Goal: Task Accomplishment & Management: Complete application form

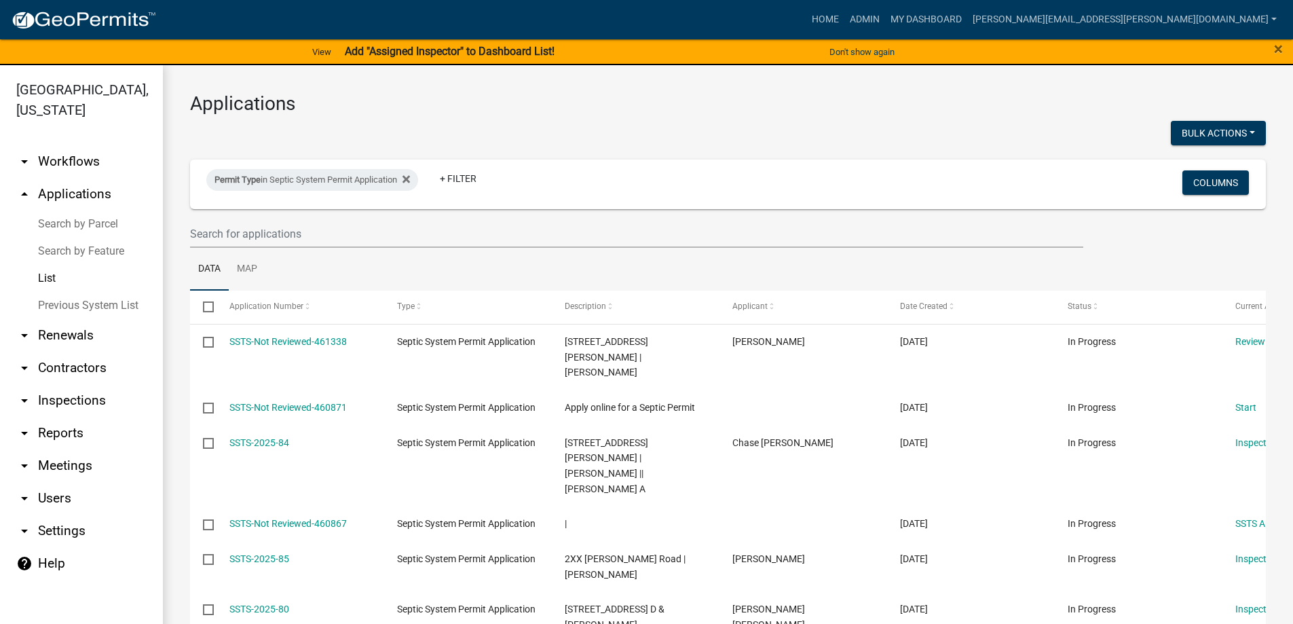
select select "3: 100"
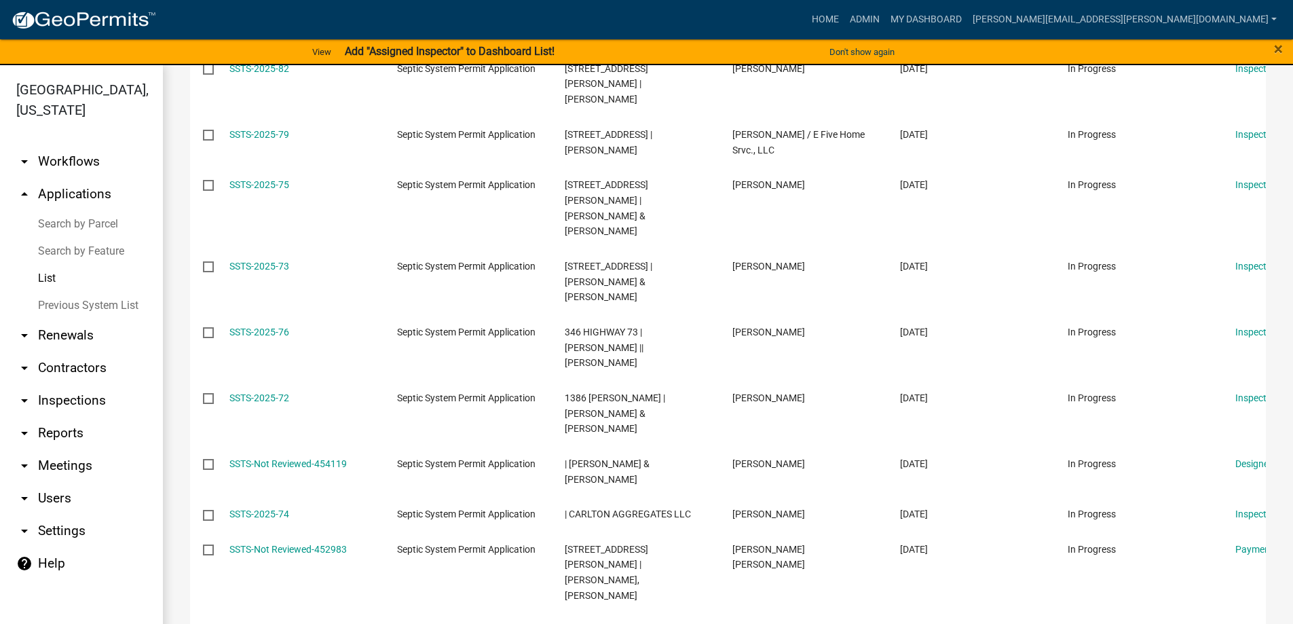
click at [48, 278] on link "List" at bounding box center [81, 278] width 163 height 27
click at [50, 278] on link "List" at bounding box center [81, 278] width 163 height 27
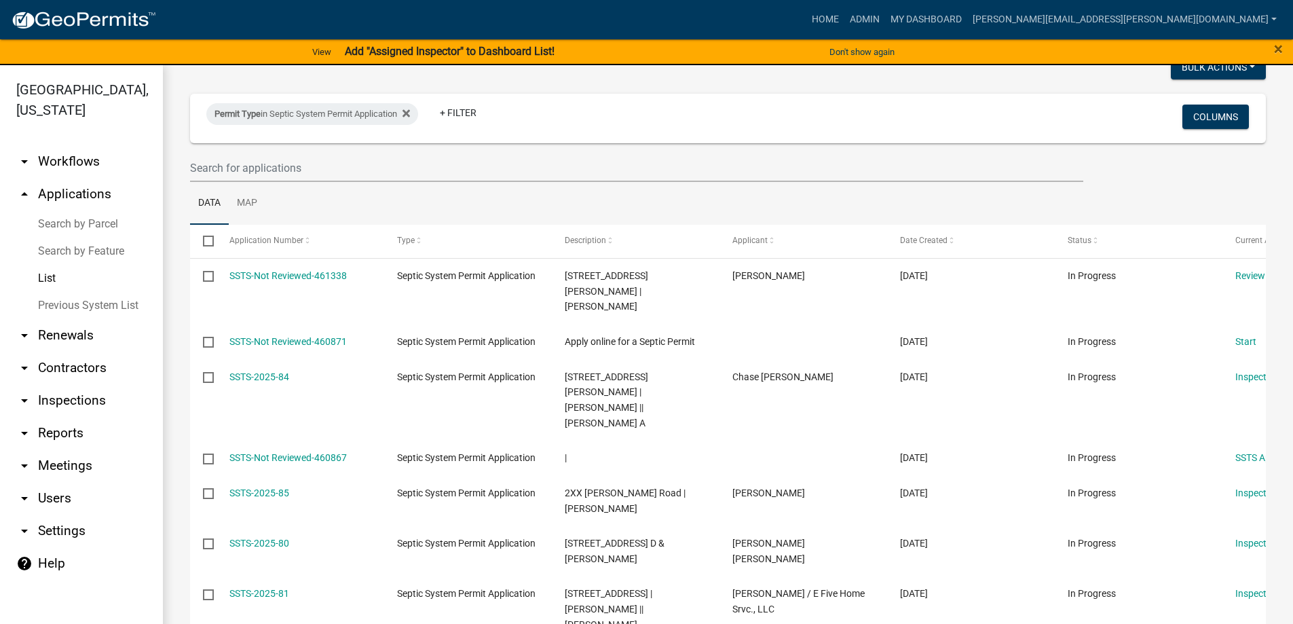
scroll to position [0, 0]
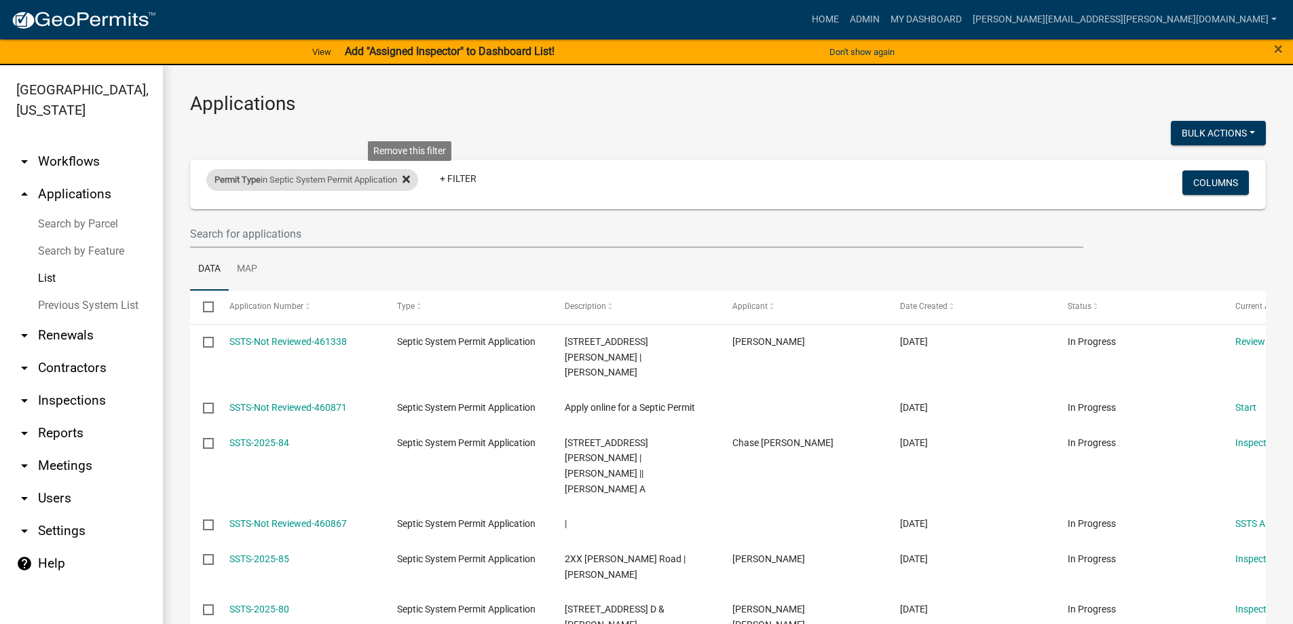
click at [410, 175] on icon at bounding box center [406, 179] width 7 height 11
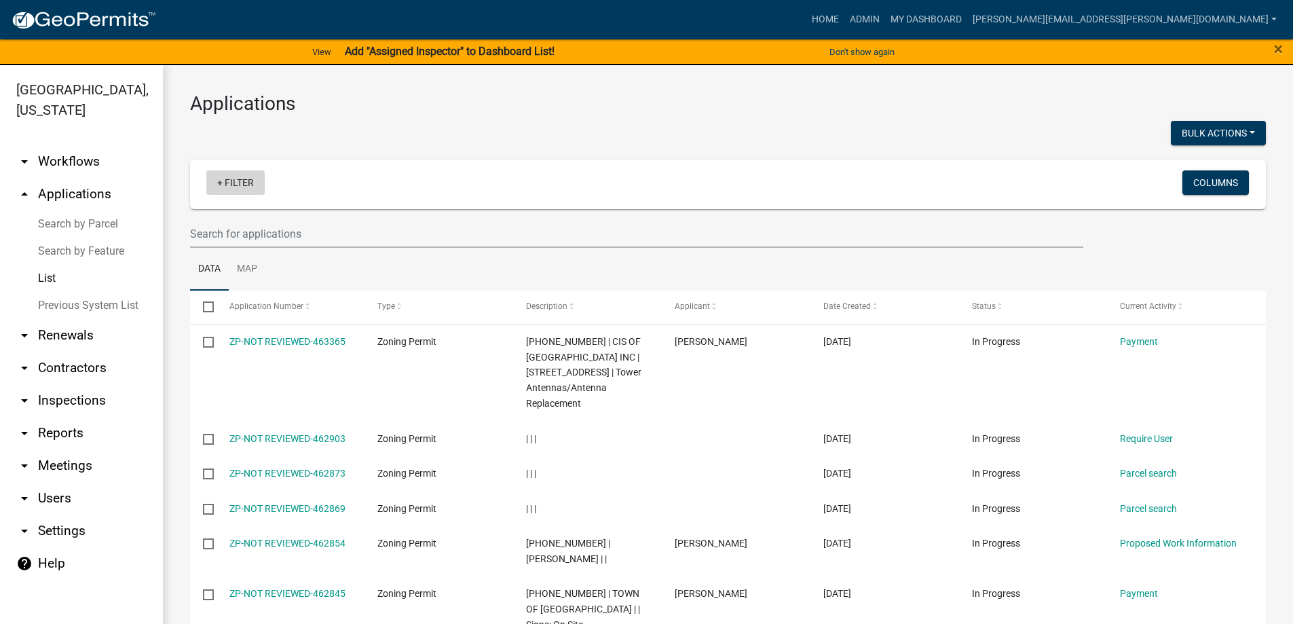
click at [236, 183] on link "+ Filter" at bounding box center [235, 182] width 58 height 24
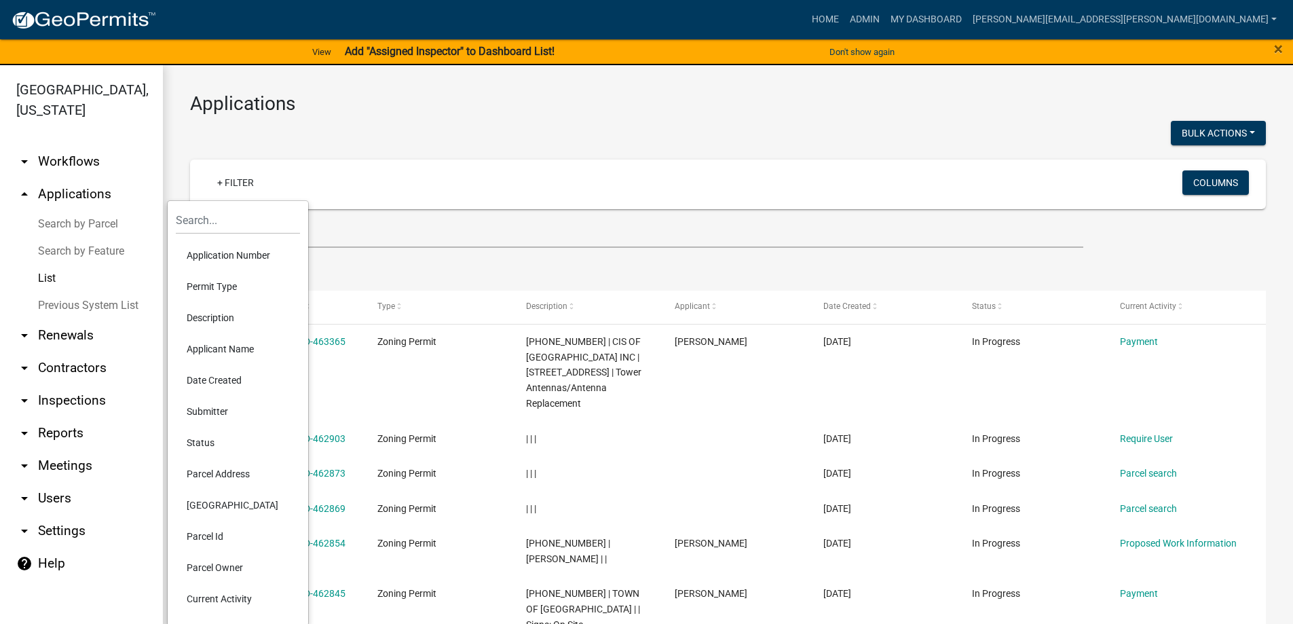
click at [224, 290] on li "Permit Type" at bounding box center [238, 286] width 124 height 31
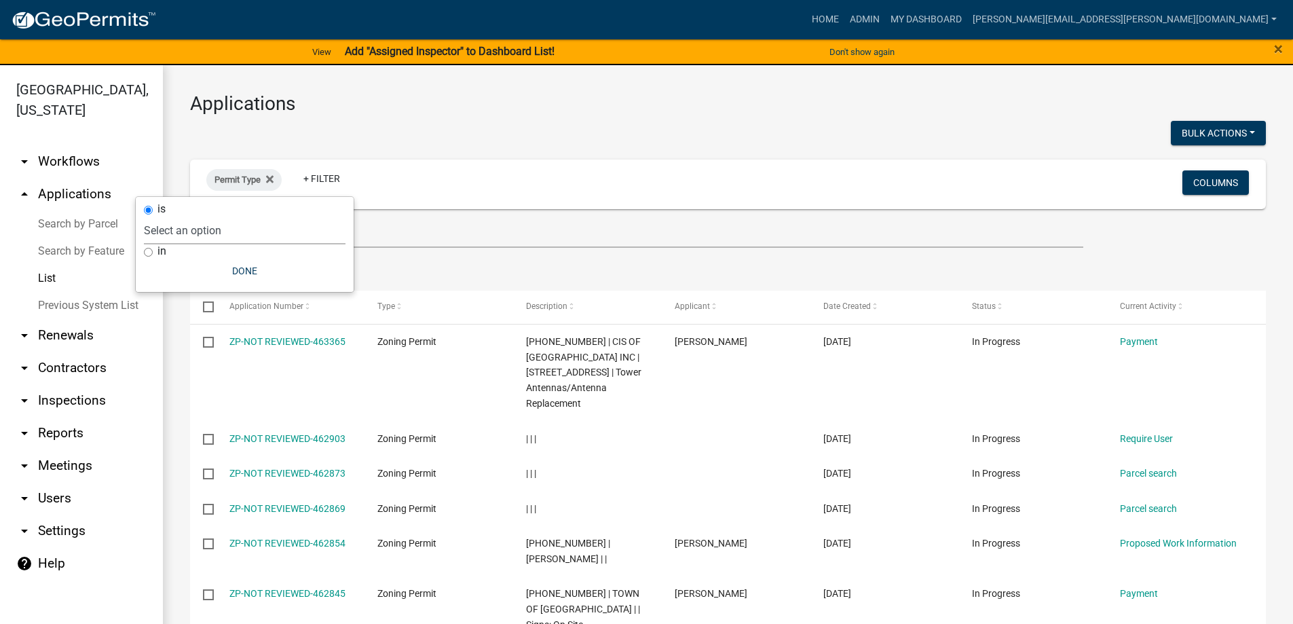
click at [223, 234] on select "Select an option DRAFT - Variance Application DRAFT - Wetland Application E-911…" at bounding box center [245, 231] width 202 height 28
select select "89aa8290-0064-4f09-b800-24f466b336c2"
click at [195, 217] on select "Select an option DRAFT - Variance Application DRAFT - Wetland Application E-911…" at bounding box center [245, 231] width 202 height 28
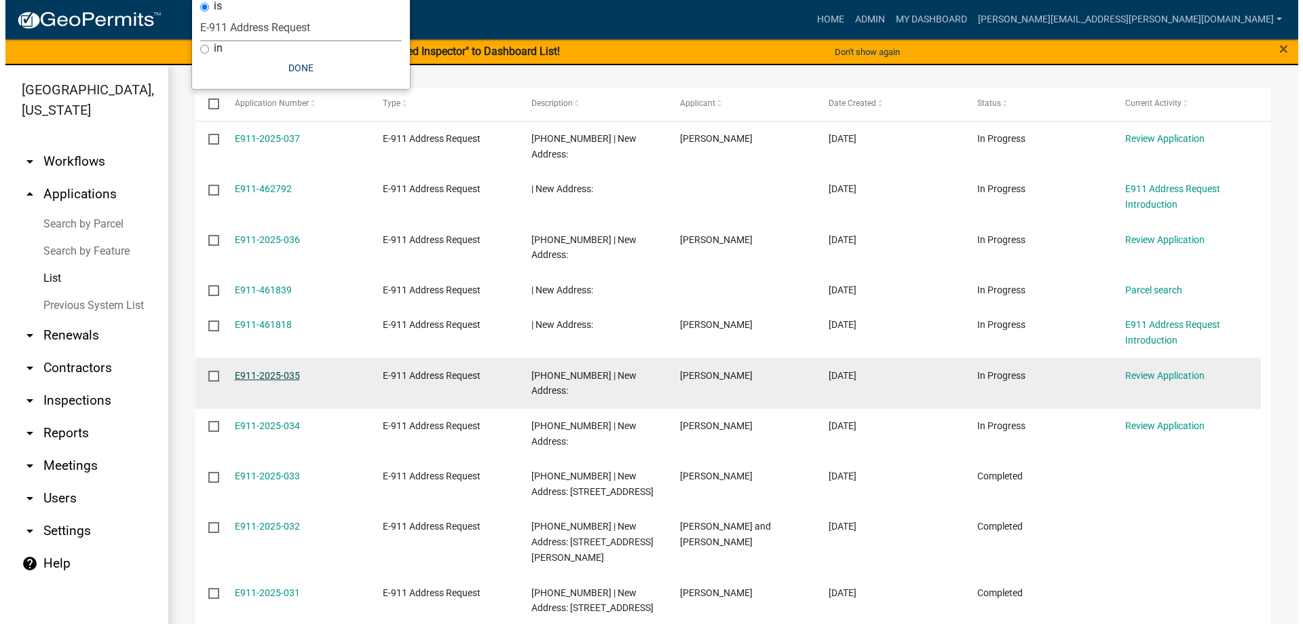
scroll to position [204, 0]
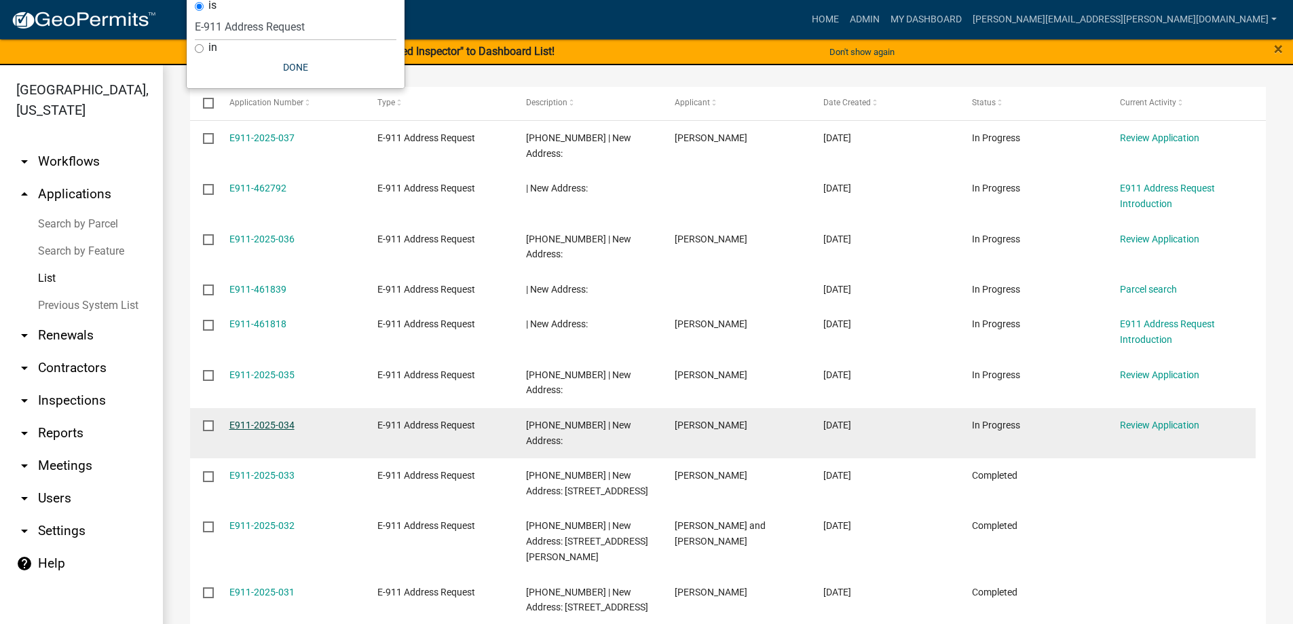
click at [267, 419] on link "E911-2025-034" at bounding box center [261, 424] width 65 height 11
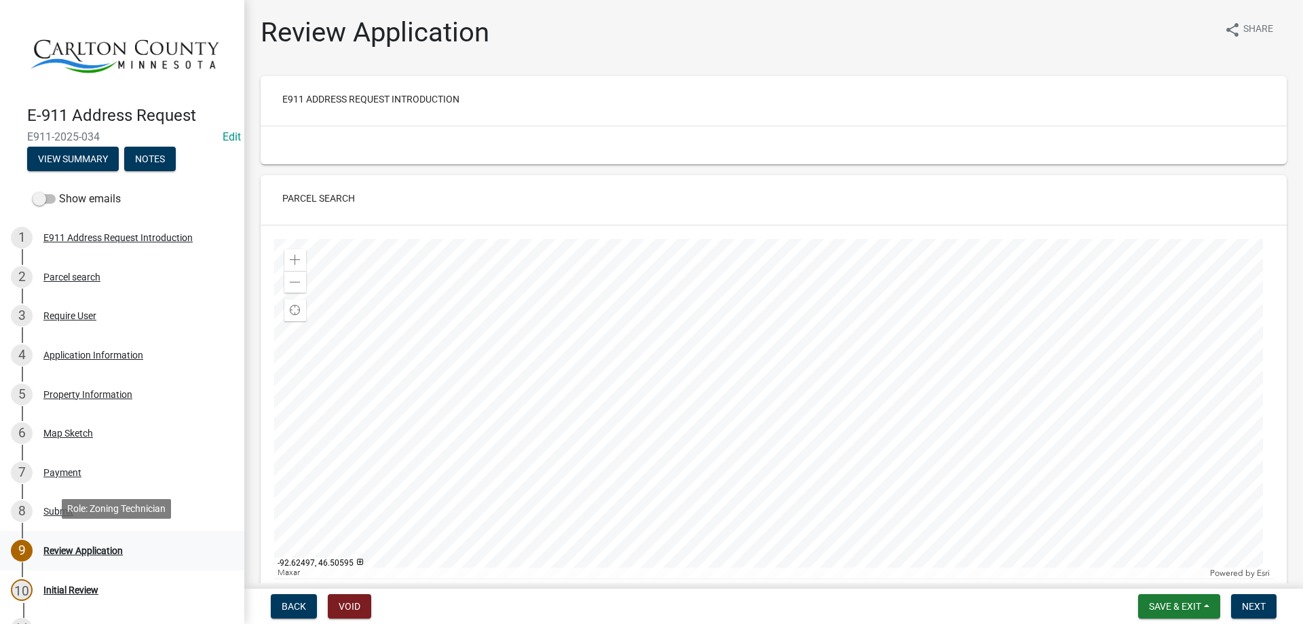
click at [94, 546] on div "Review Application" at bounding box center [82, 551] width 79 height 10
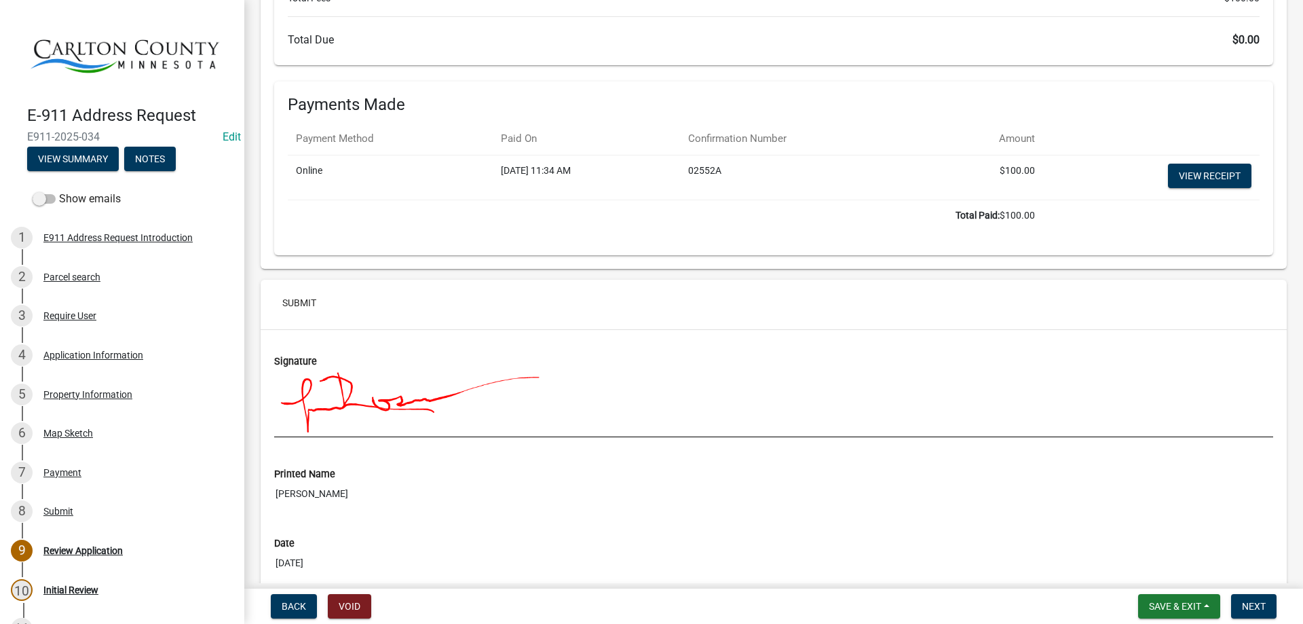
scroll to position [3364, 0]
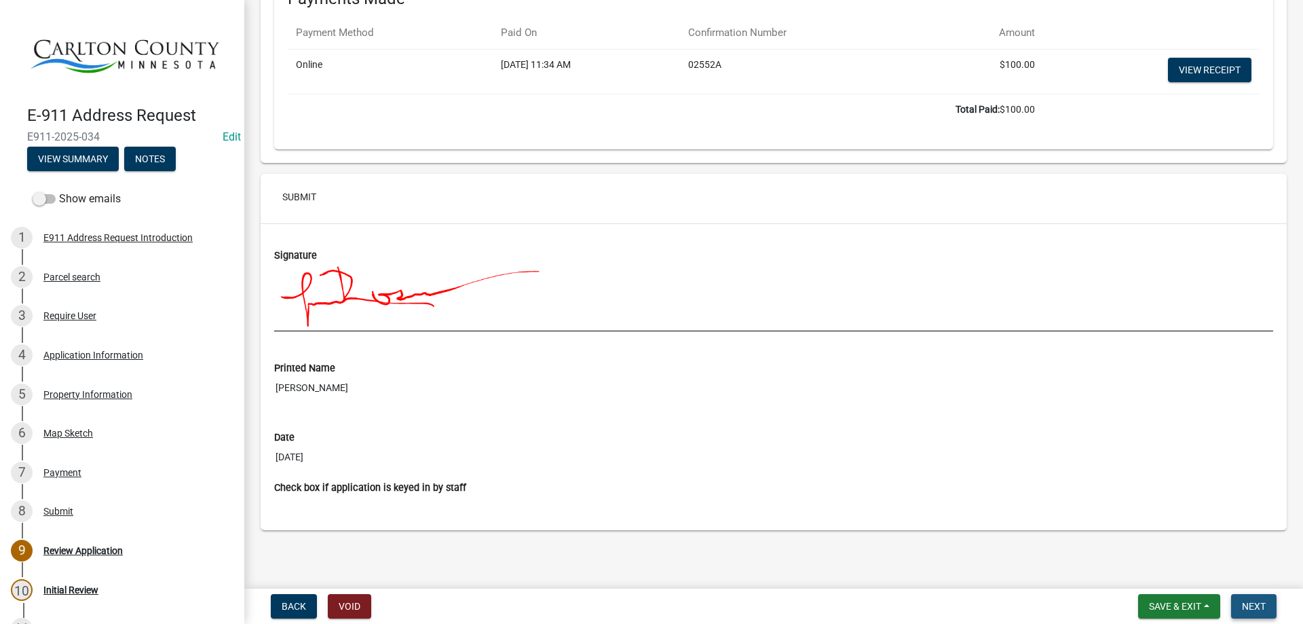
click at [1248, 599] on button "Next" at bounding box center [1253, 606] width 45 height 24
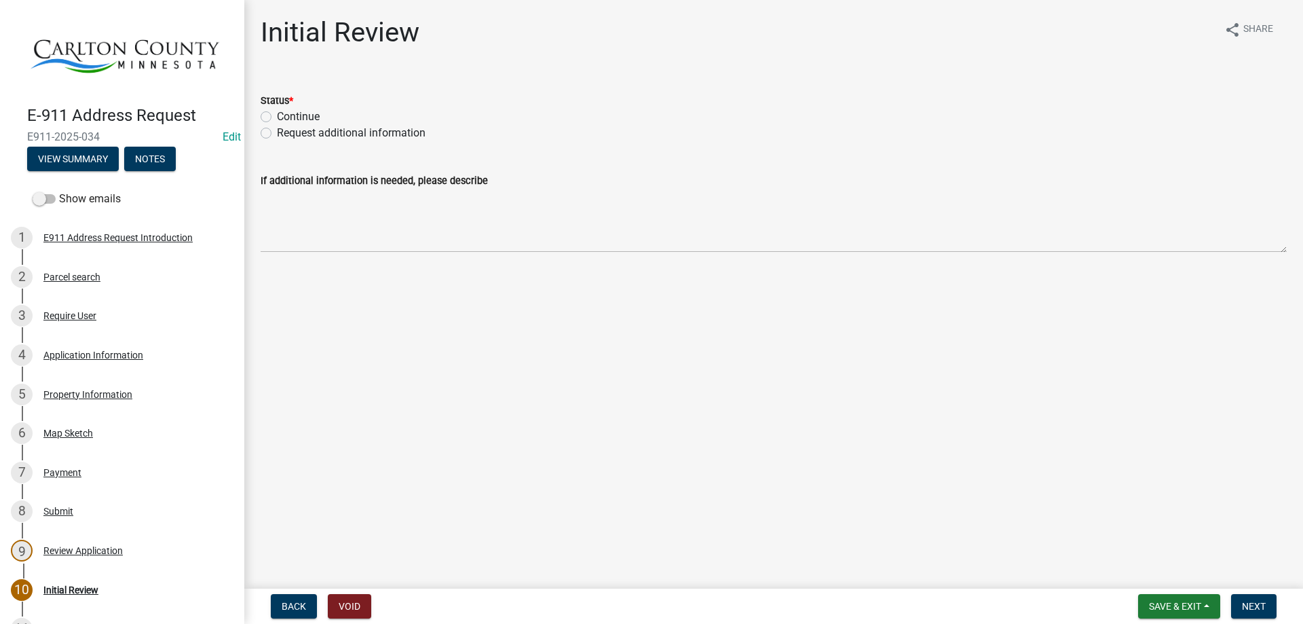
click at [297, 115] on label "Continue" at bounding box center [298, 117] width 43 height 16
click at [286, 115] on input "Continue" at bounding box center [281, 113] width 9 height 9
radio input "true"
click at [1260, 608] on span "Next" at bounding box center [1254, 606] width 24 height 11
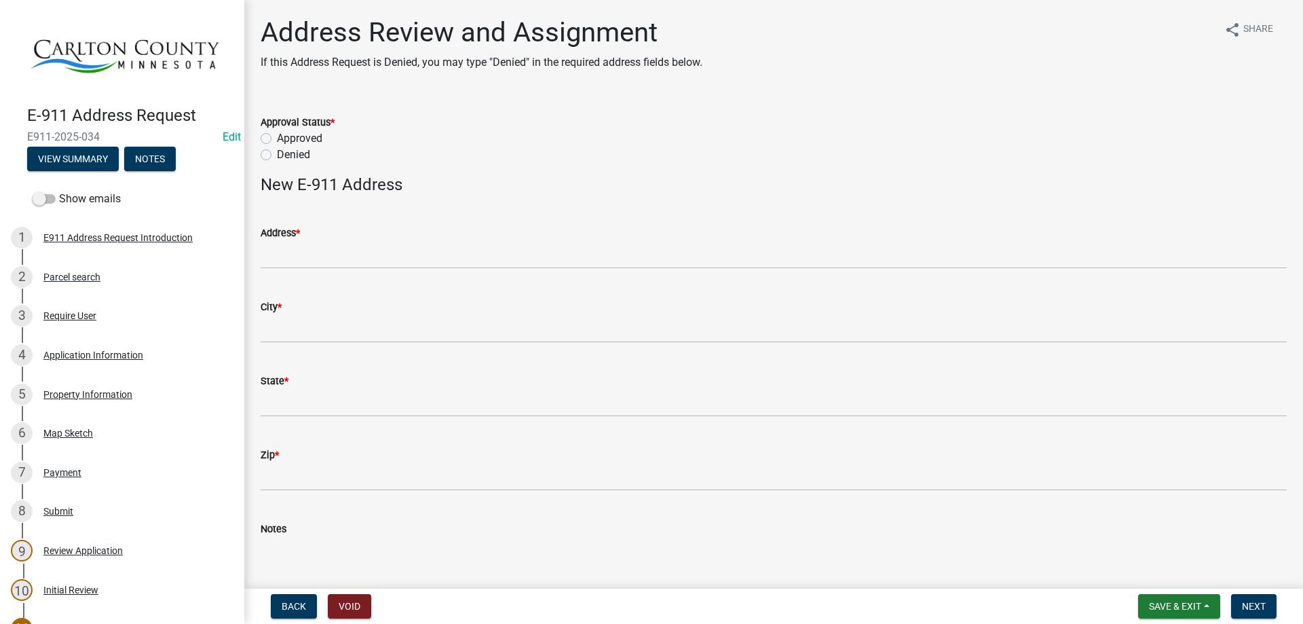
click at [316, 138] on label "Approved" at bounding box center [299, 138] width 45 height 16
click at [286, 138] on input "Approved" at bounding box center [281, 134] width 9 height 9
radio input "true"
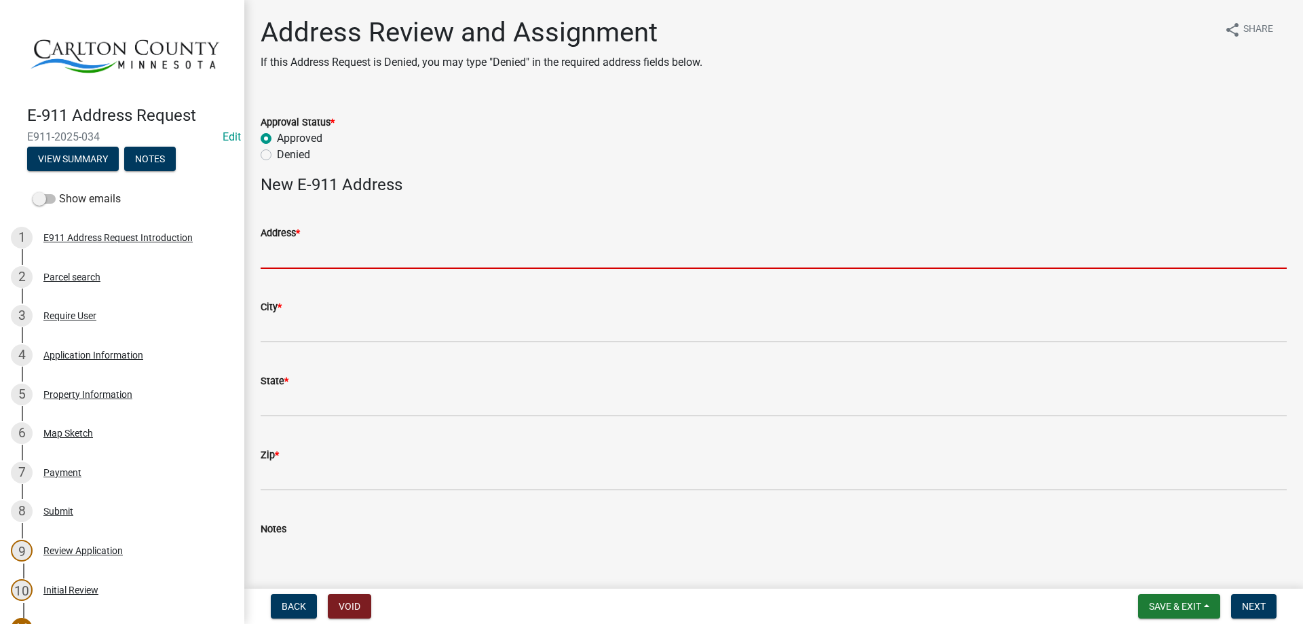
click at [289, 265] on input "Address *" at bounding box center [774, 255] width 1026 height 28
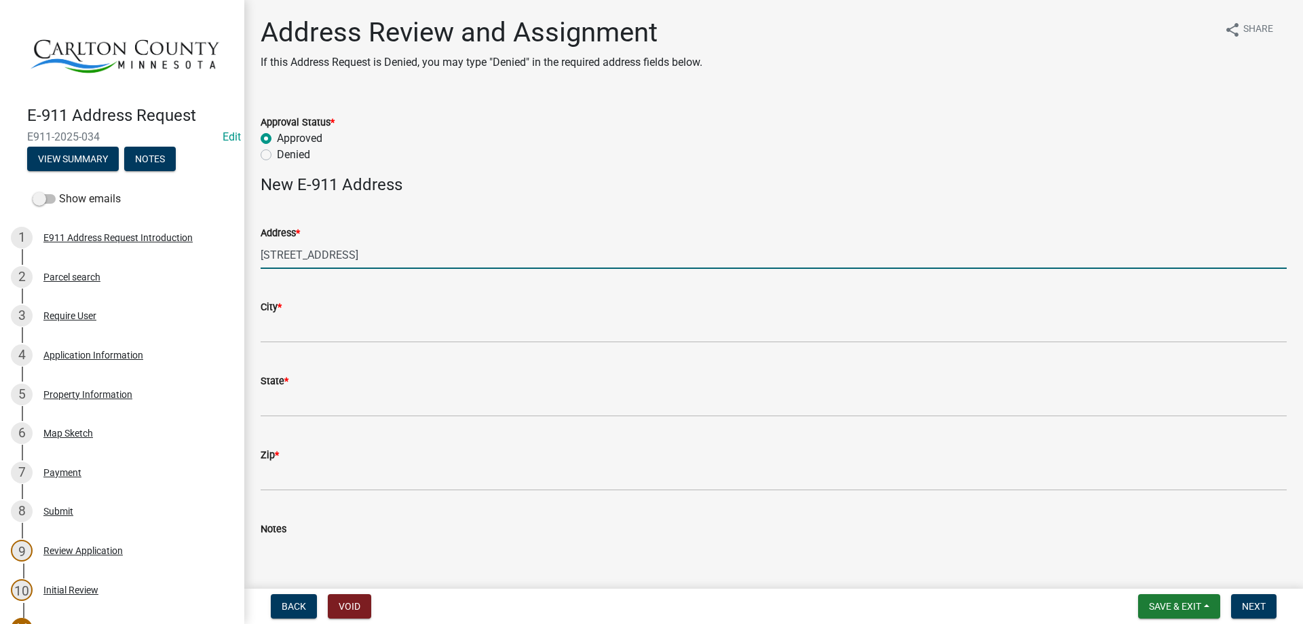
type input "[STREET_ADDRESS]"
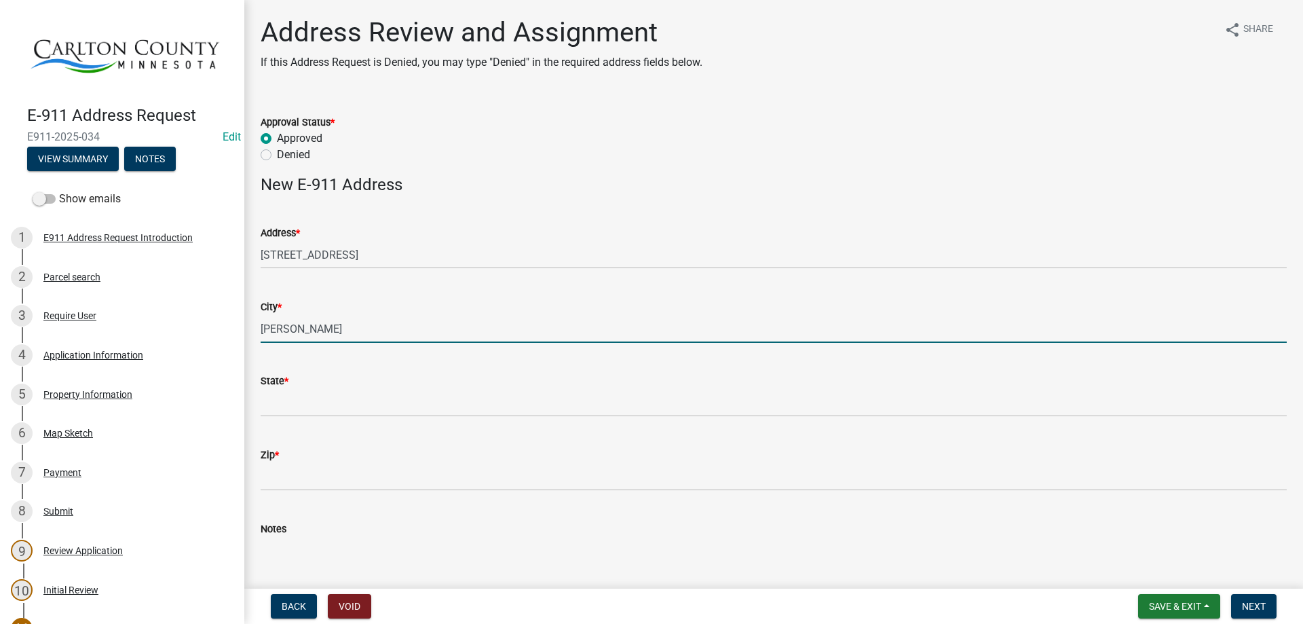
type input "[PERSON_NAME]"
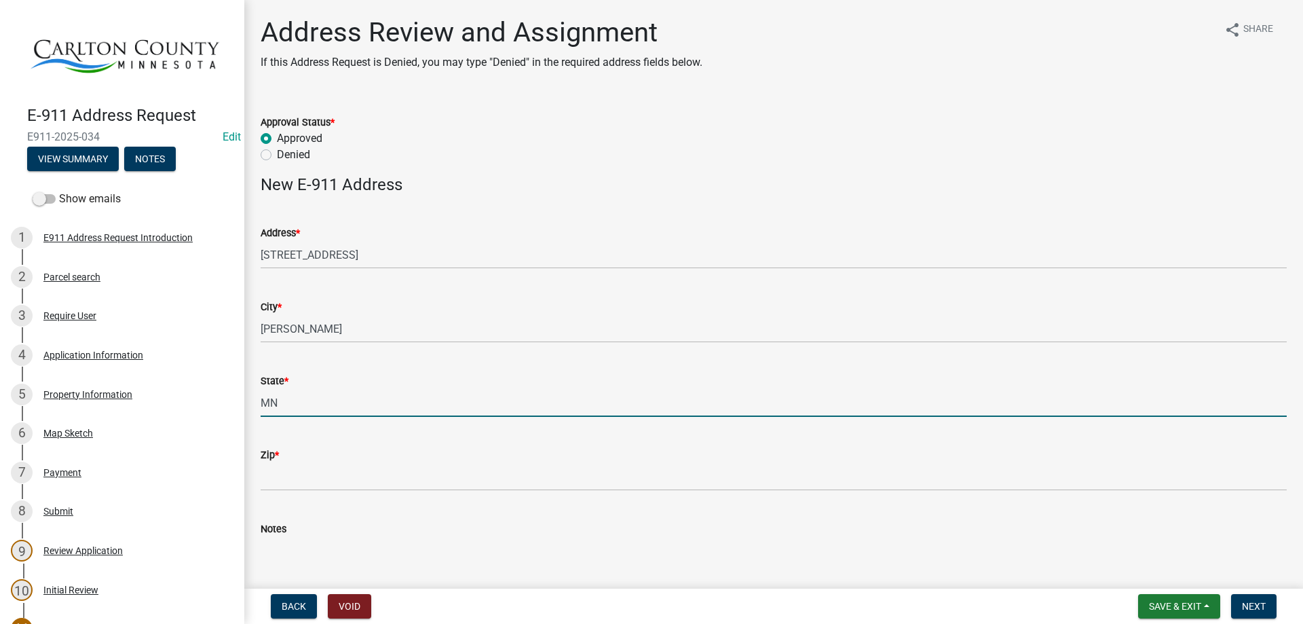
type input "MN"
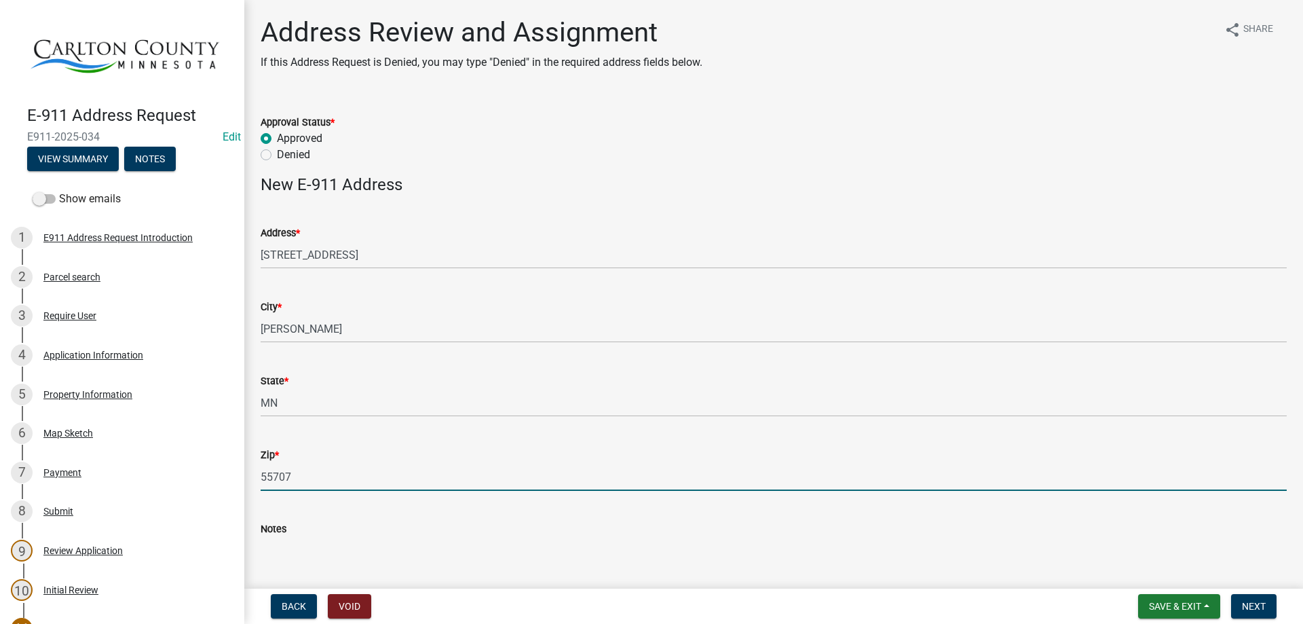
type input "55707"
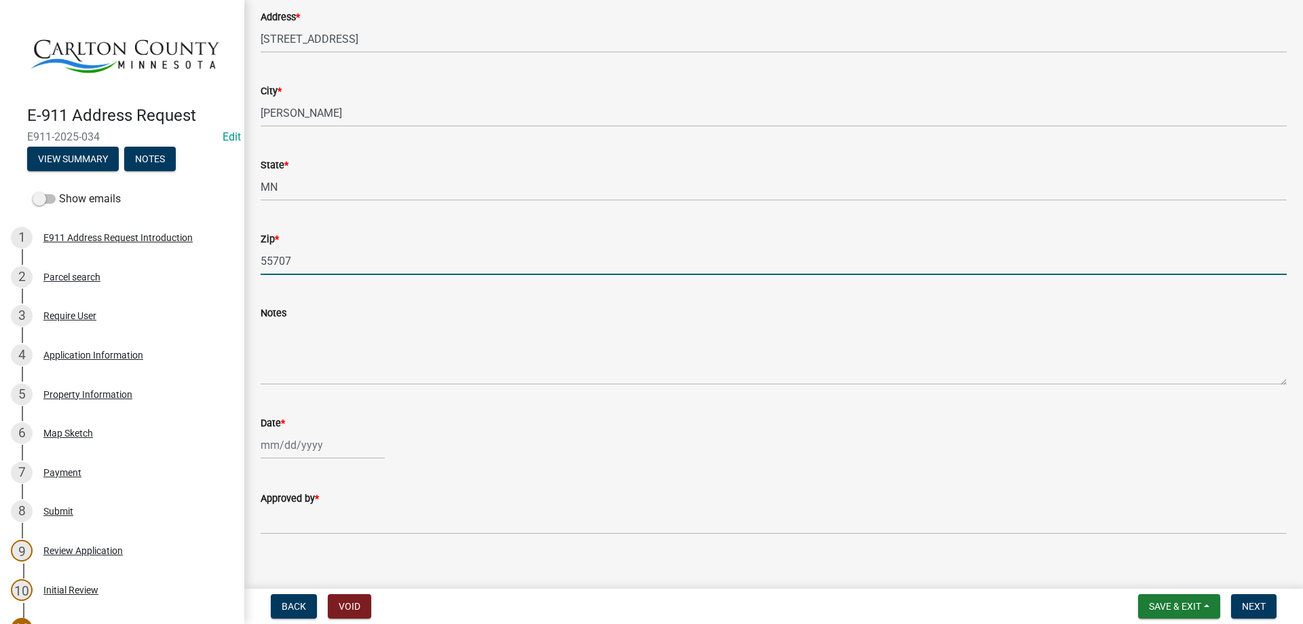
scroll to position [231, 0]
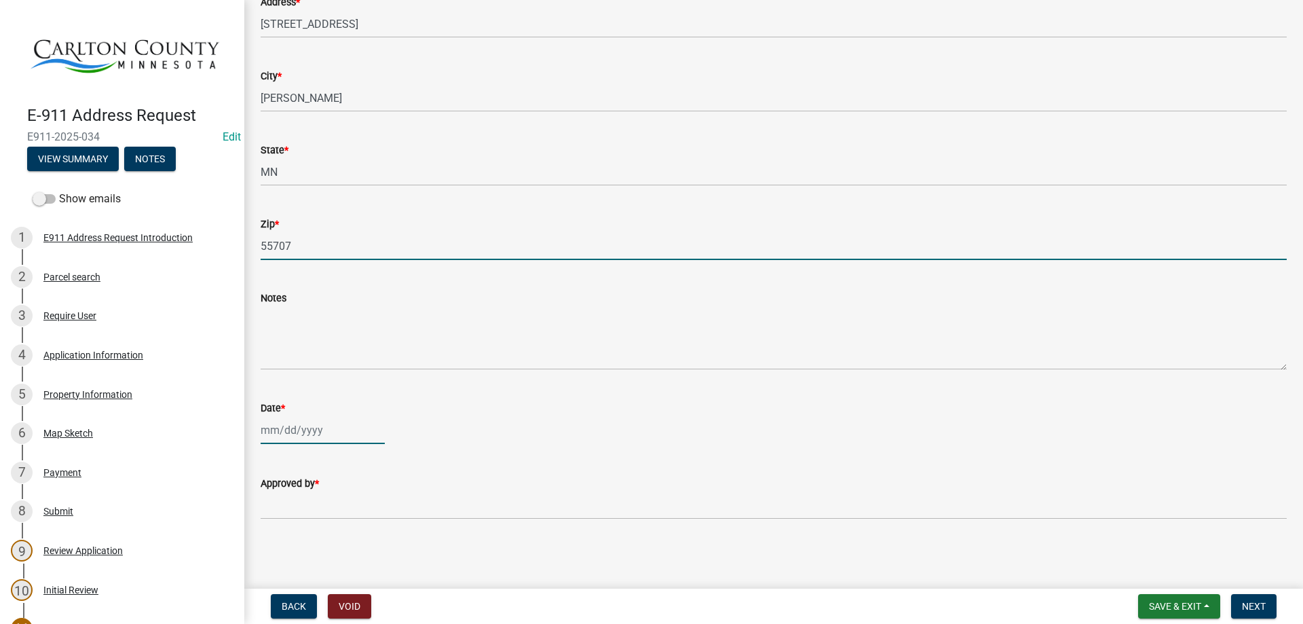
click at [303, 428] on div at bounding box center [323, 430] width 124 height 28
select select "8"
select select "2025"
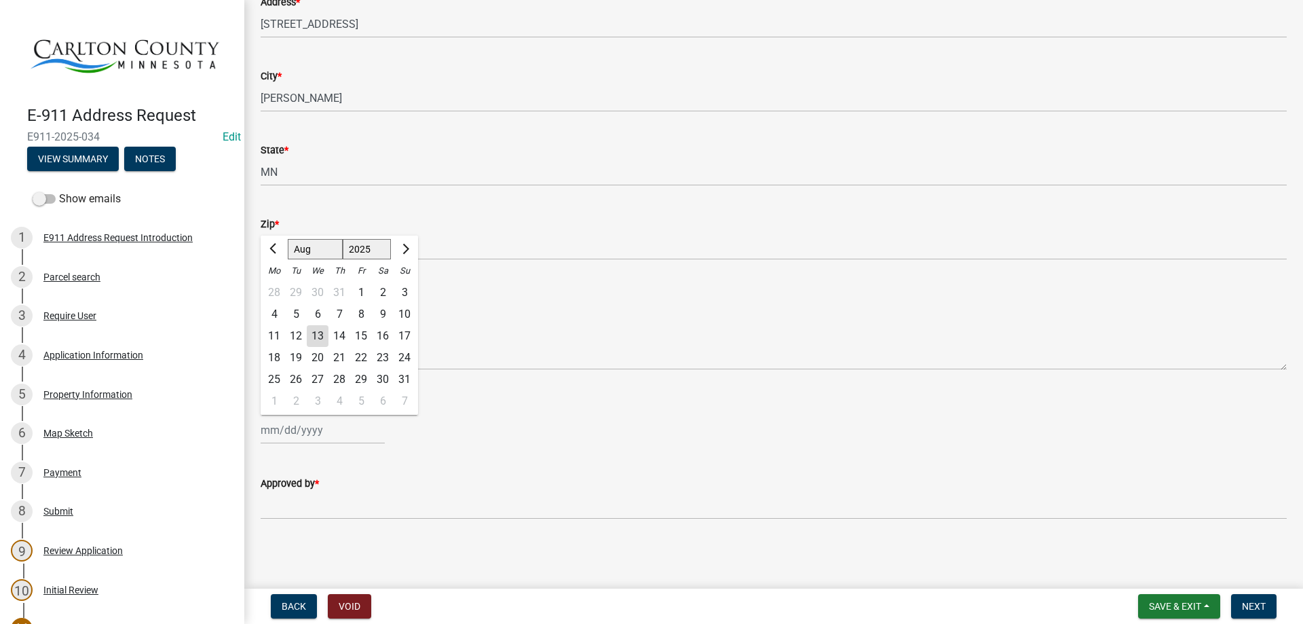
click at [324, 335] on div "13" at bounding box center [318, 336] width 22 height 22
type input "[DATE]"
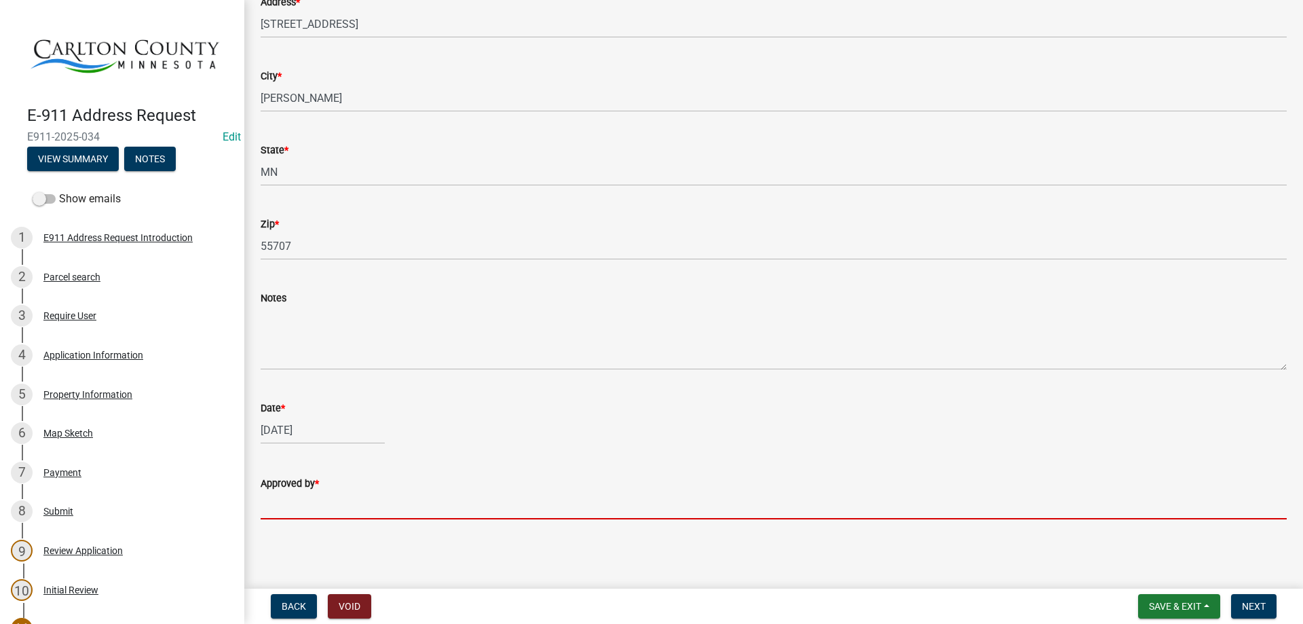
click at [321, 508] on input "Approved by *" at bounding box center [774, 505] width 1026 height 28
type input "[PERSON_NAME]"
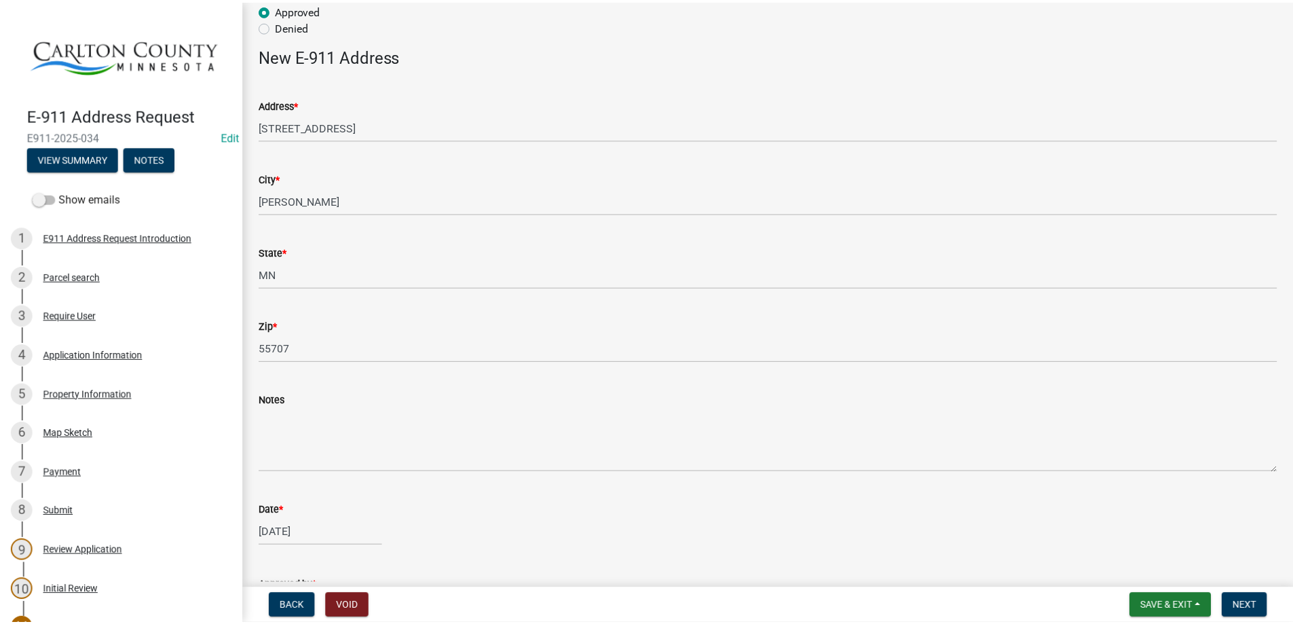
scroll to position [0, 0]
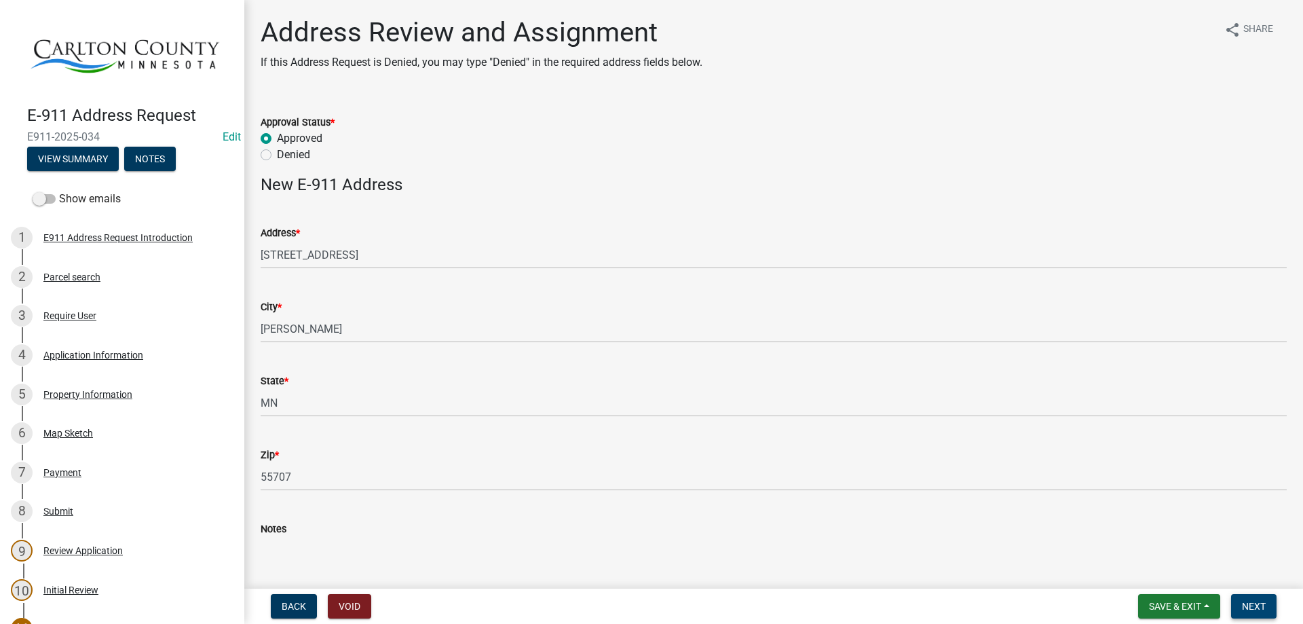
click at [1256, 606] on span "Next" at bounding box center [1254, 606] width 24 height 11
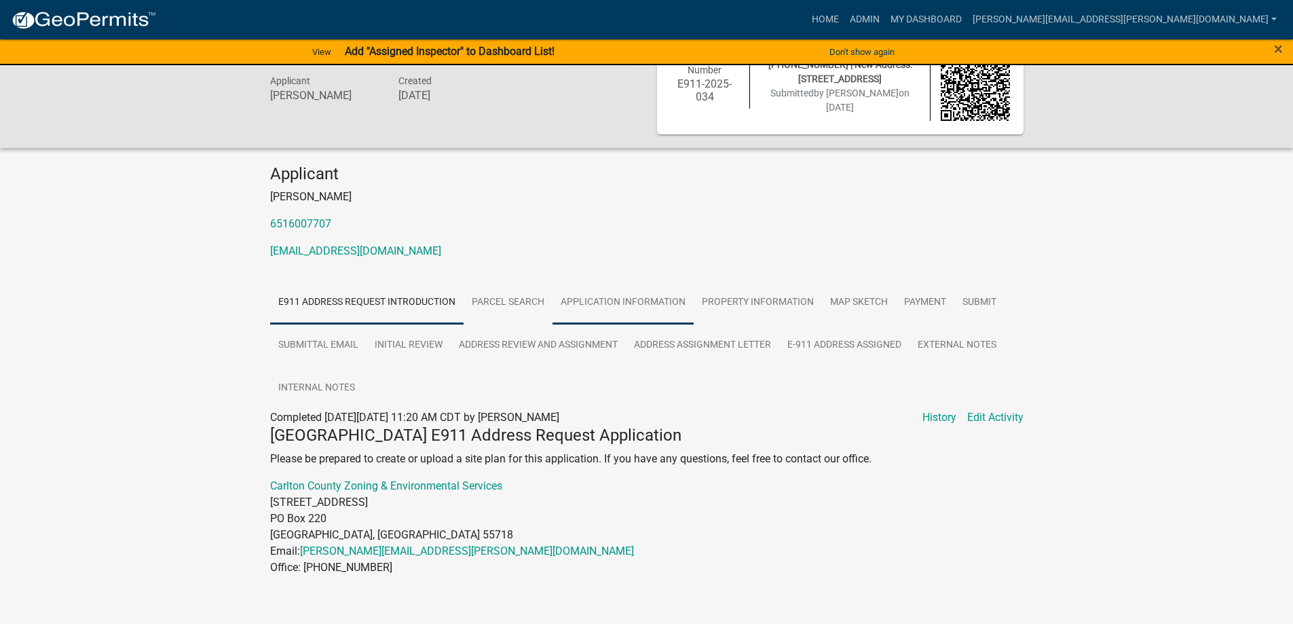
scroll to position [60, 0]
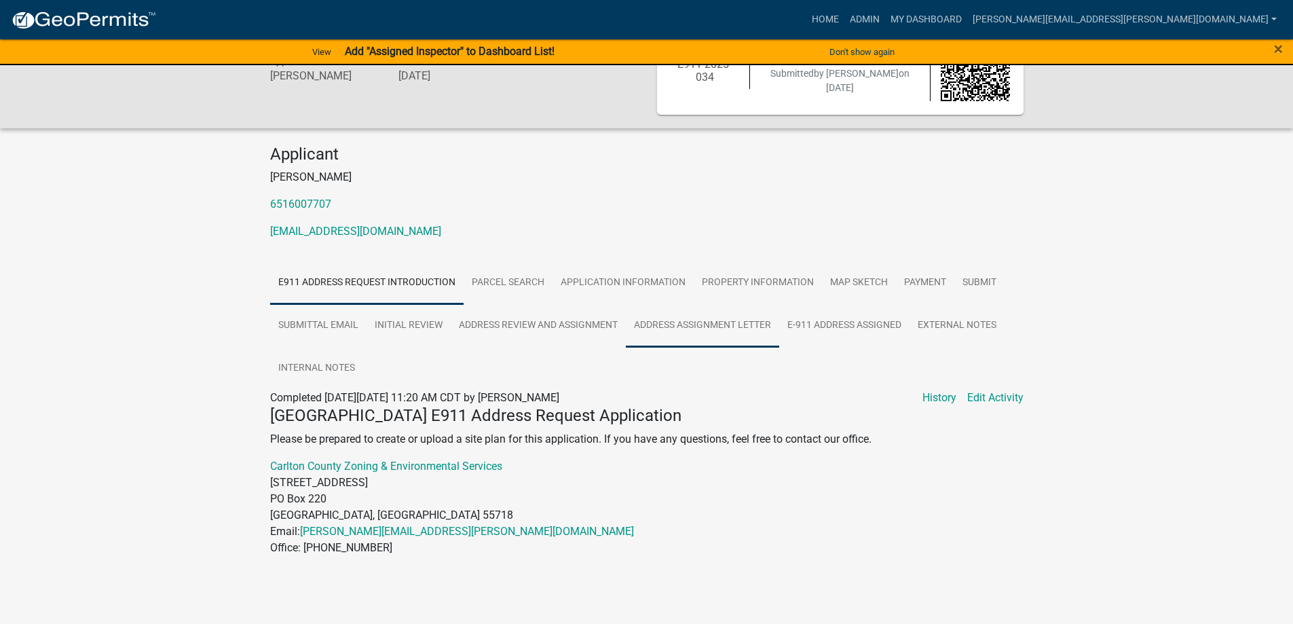
click at [726, 323] on link "Address Assignment Letter" at bounding box center [702, 325] width 153 height 43
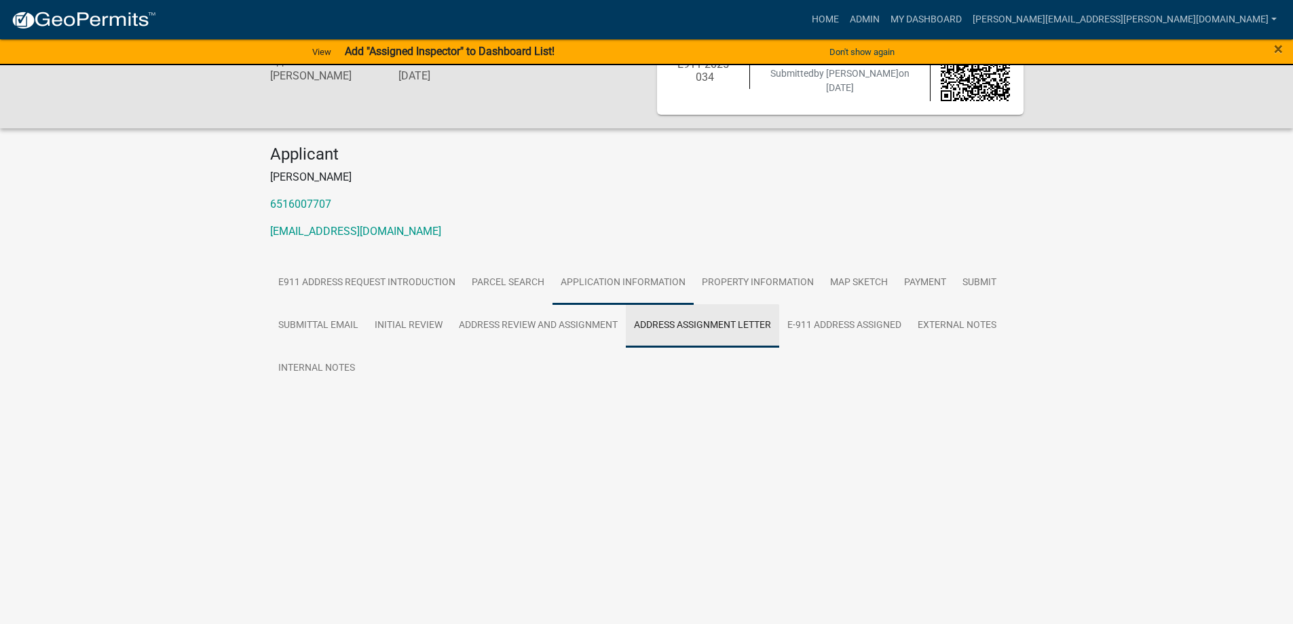
scroll to position [0, 0]
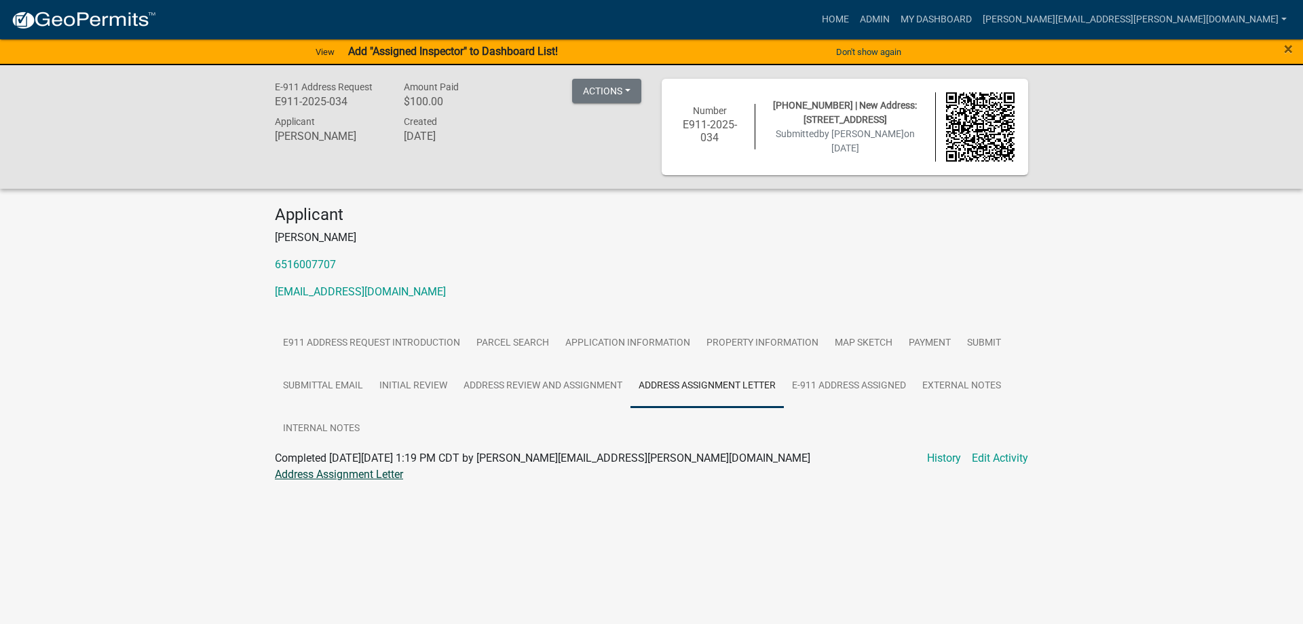
click at [352, 472] on link "Address Assignment Letter" at bounding box center [339, 474] width 128 height 13
click at [895, 19] on link "Admin" at bounding box center [875, 20] width 41 height 26
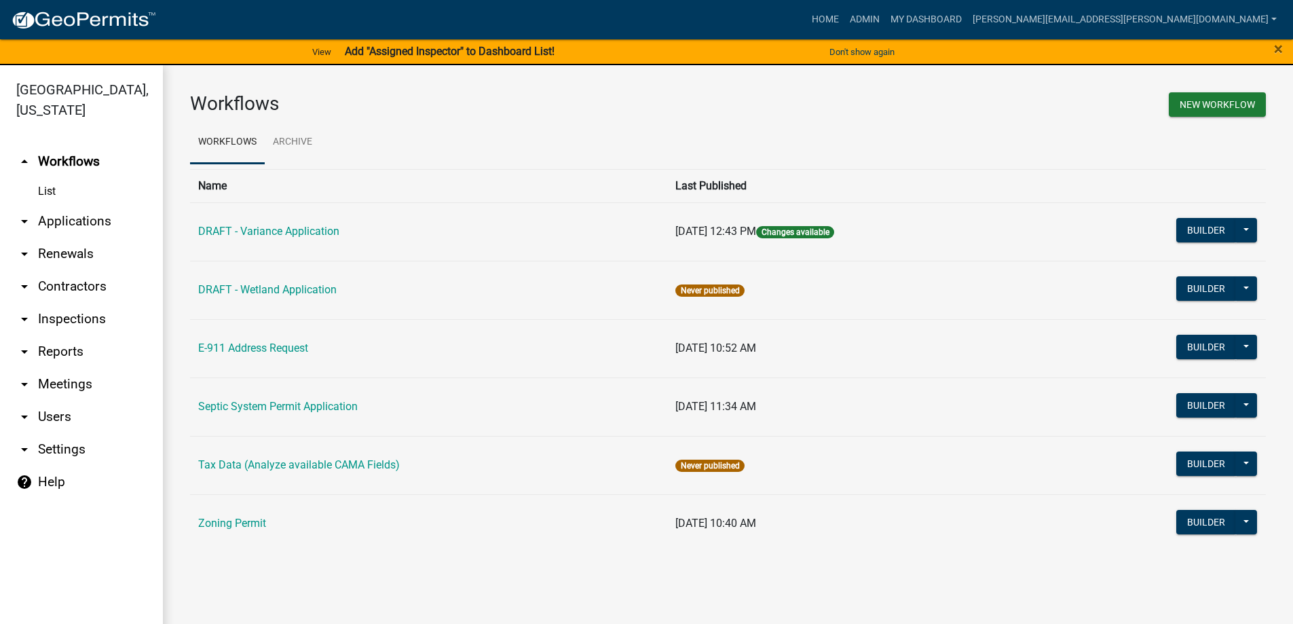
click at [50, 213] on link "arrow_drop_down Applications" at bounding box center [81, 221] width 163 height 33
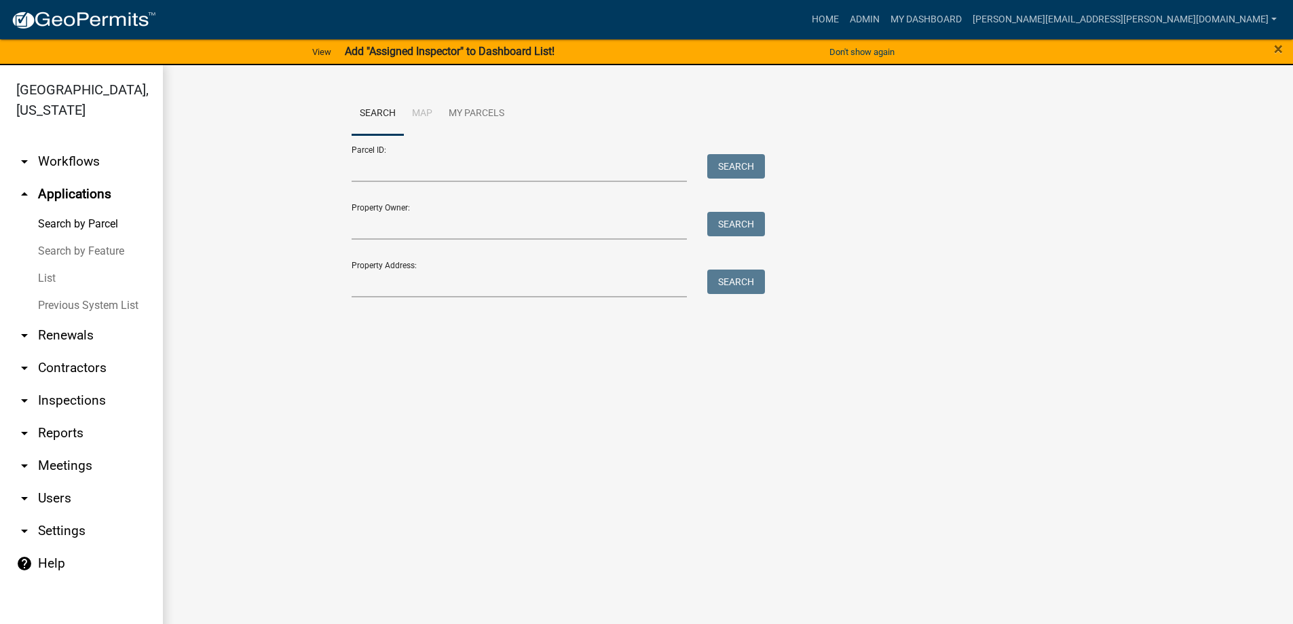
click at [48, 274] on link "List" at bounding box center [81, 278] width 163 height 27
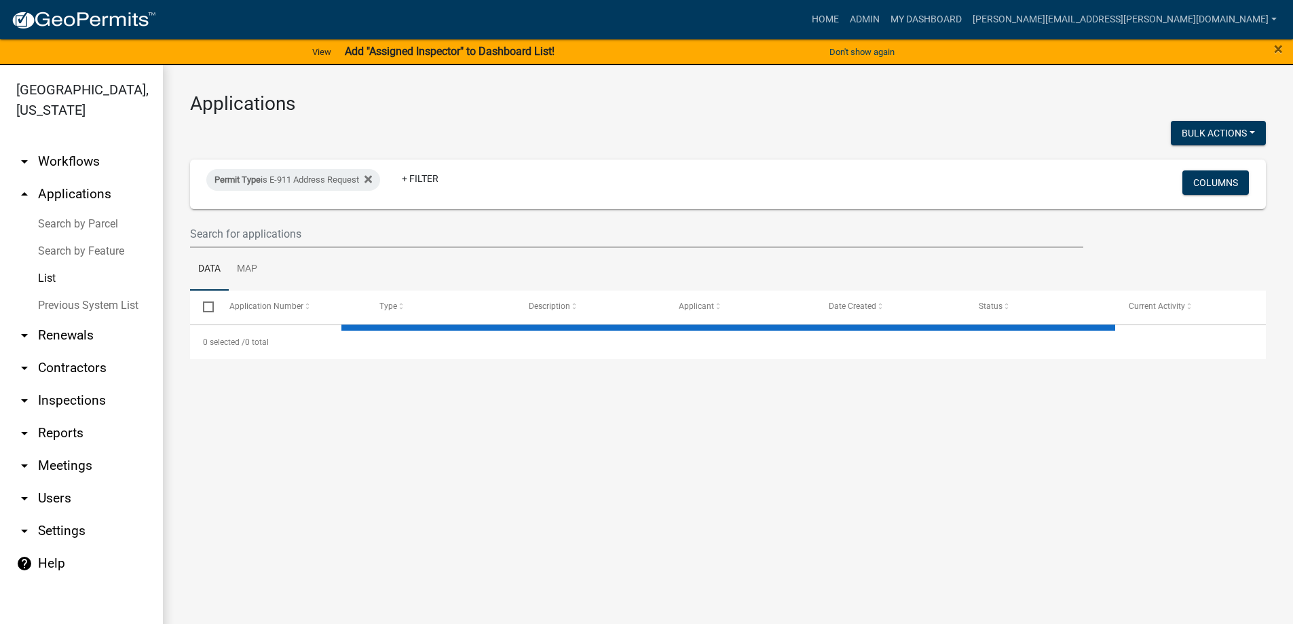
select select "3: 100"
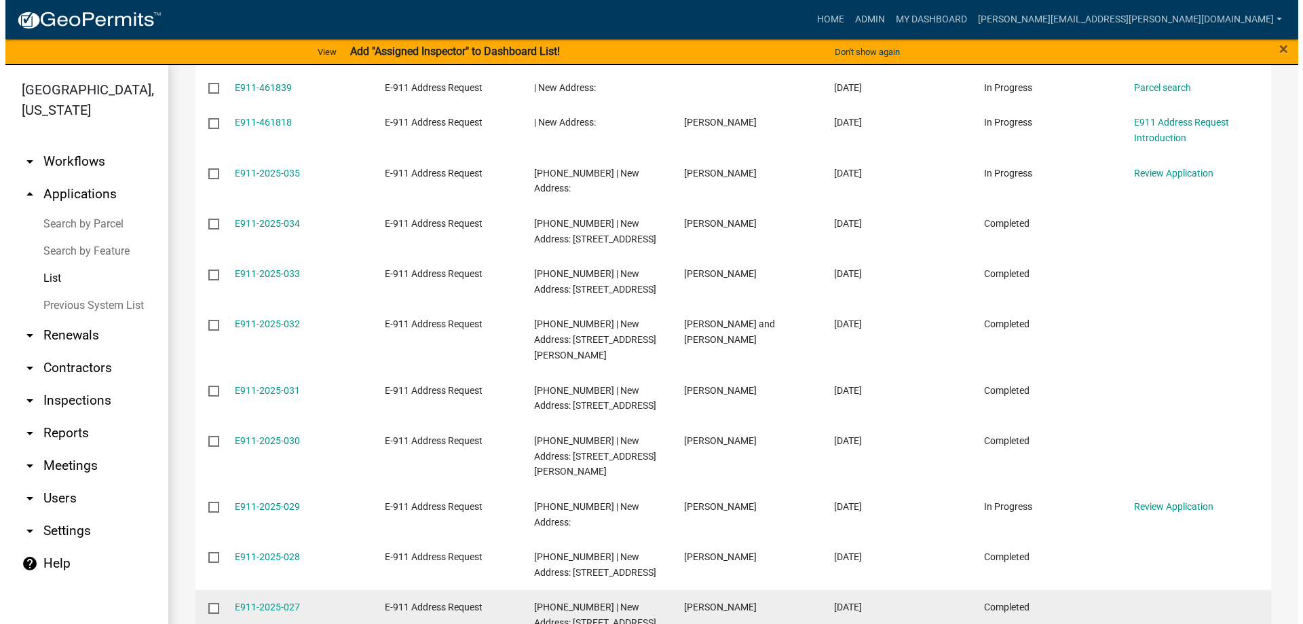
scroll to position [339, 0]
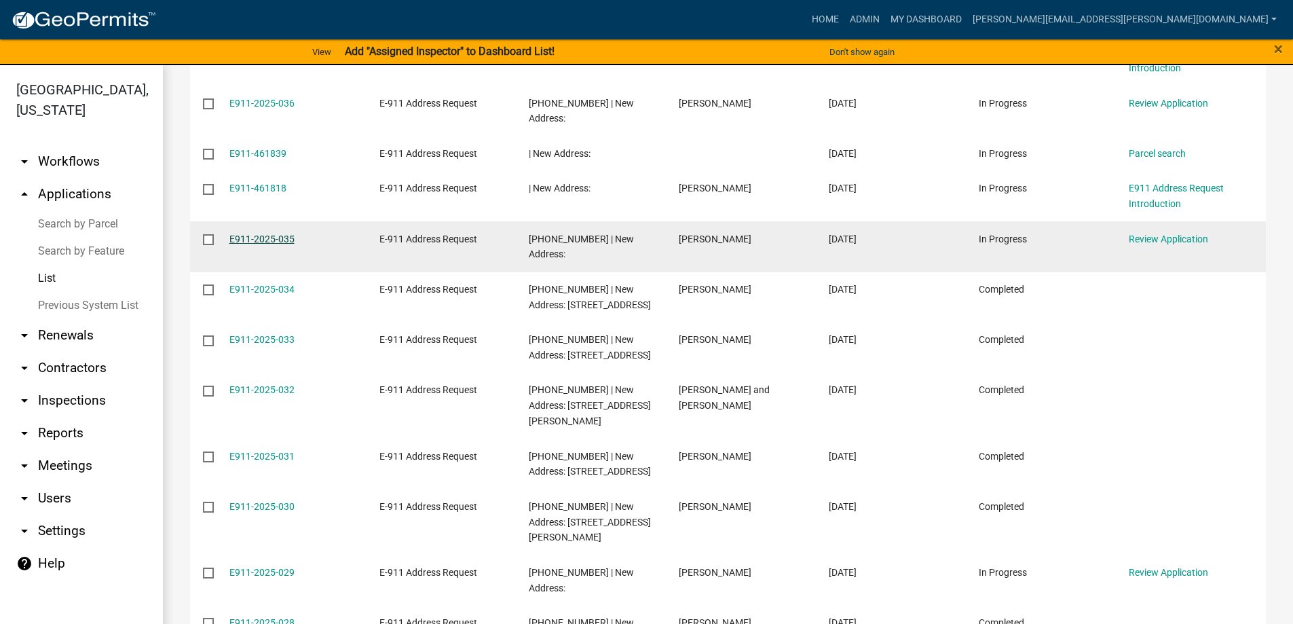
click at [267, 233] on link "E911-2025-035" at bounding box center [261, 238] width 65 height 11
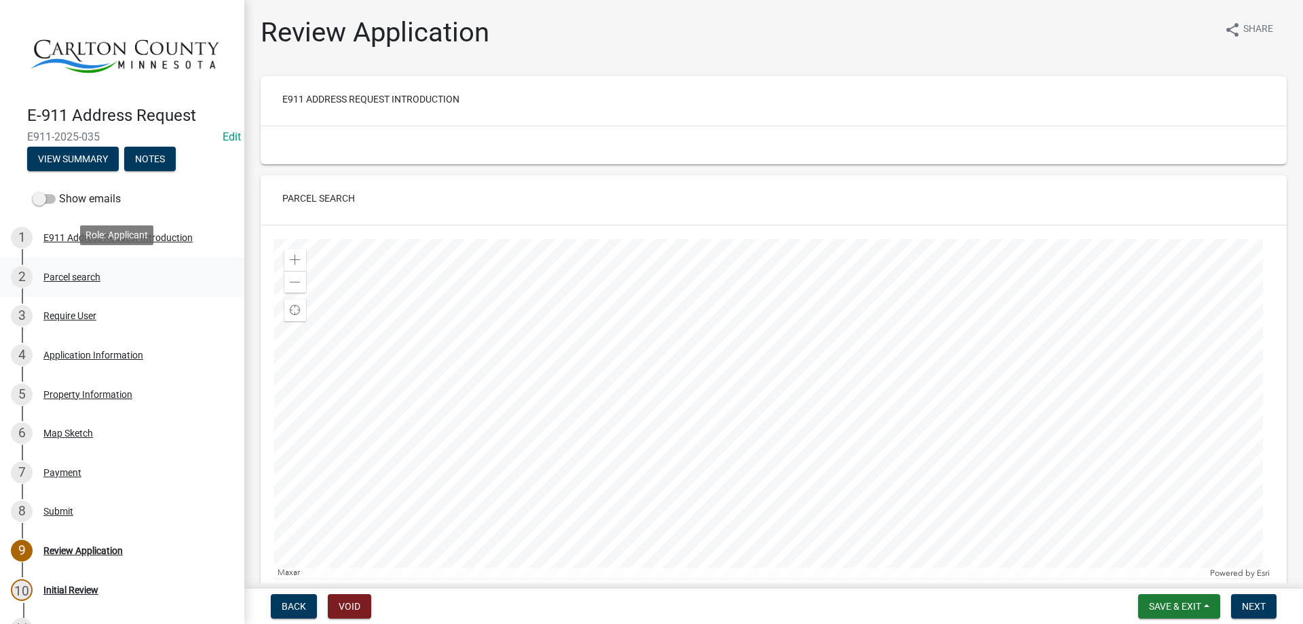
click at [72, 274] on div "Parcel search" at bounding box center [71, 277] width 57 height 10
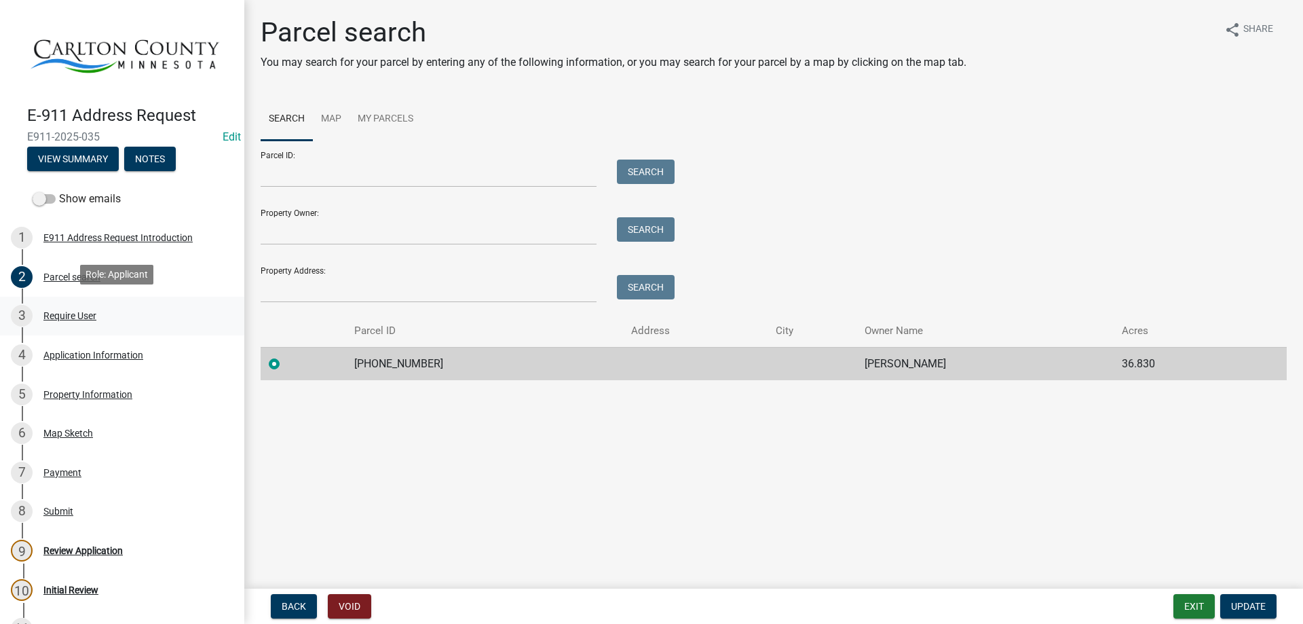
click at [69, 312] on div "Require User" at bounding box center [69, 316] width 53 height 10
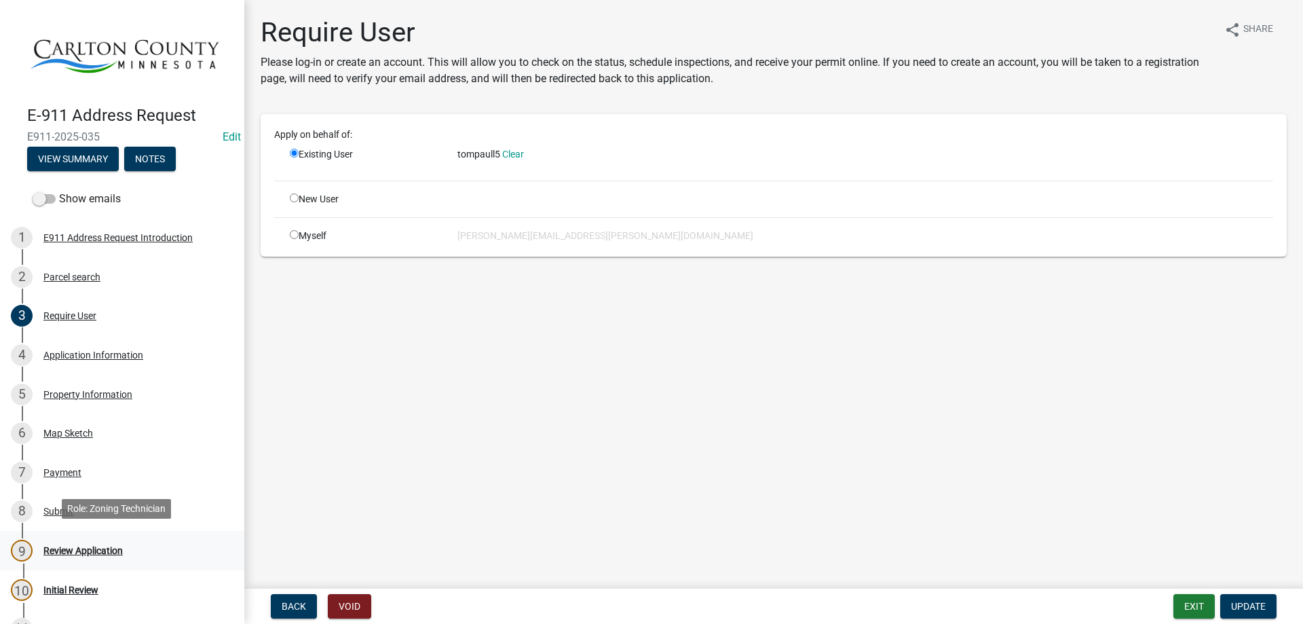
click at [73, 546] on div "Review Application" at bounding box center [82, 551] width 79 height 10
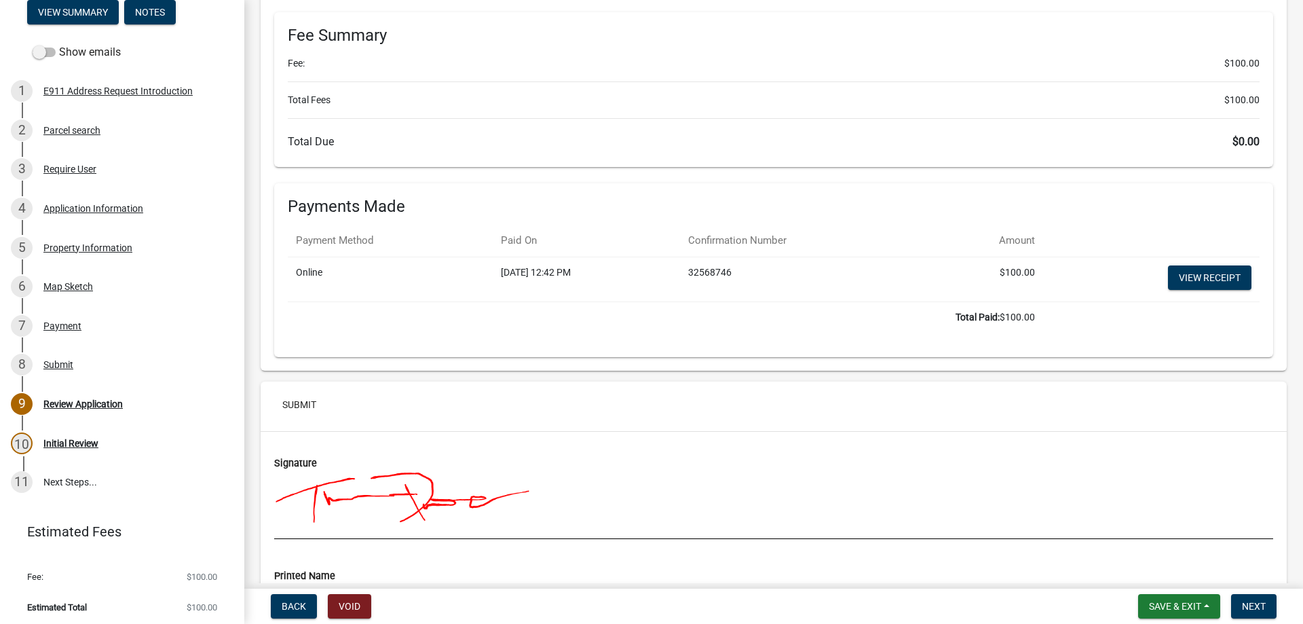
scroll to position [3364, 0]
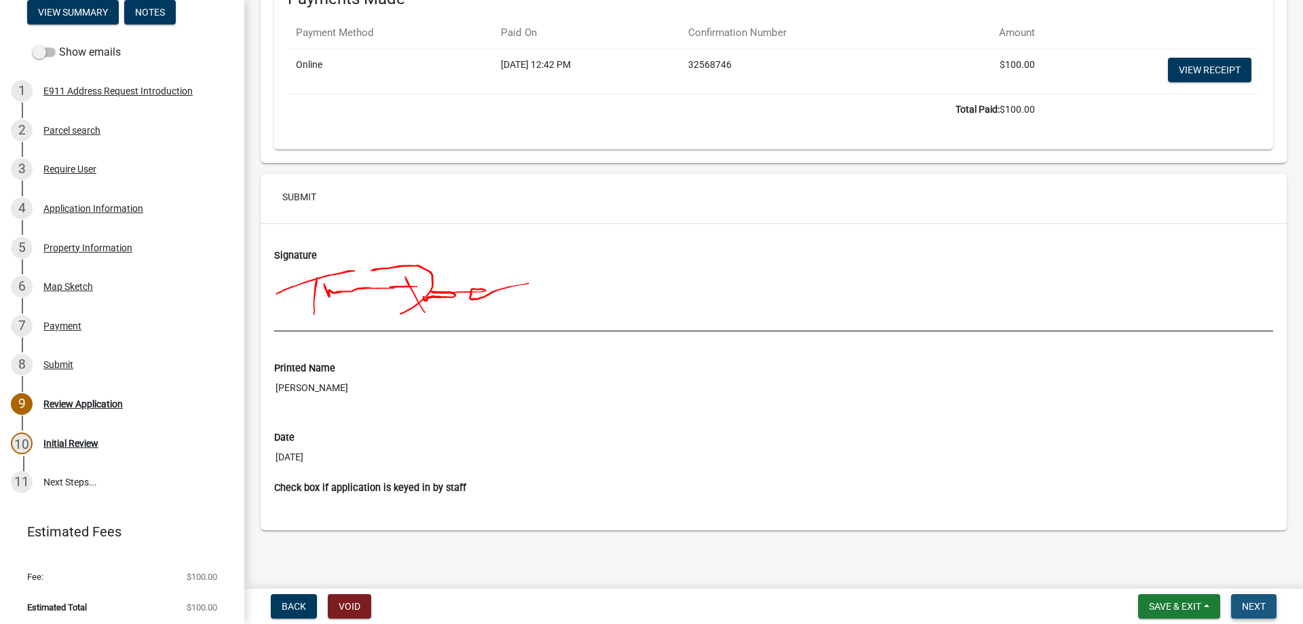
click at [1256, 605] on span "Next" at bounding box center [1254, 606] width 24 height 11
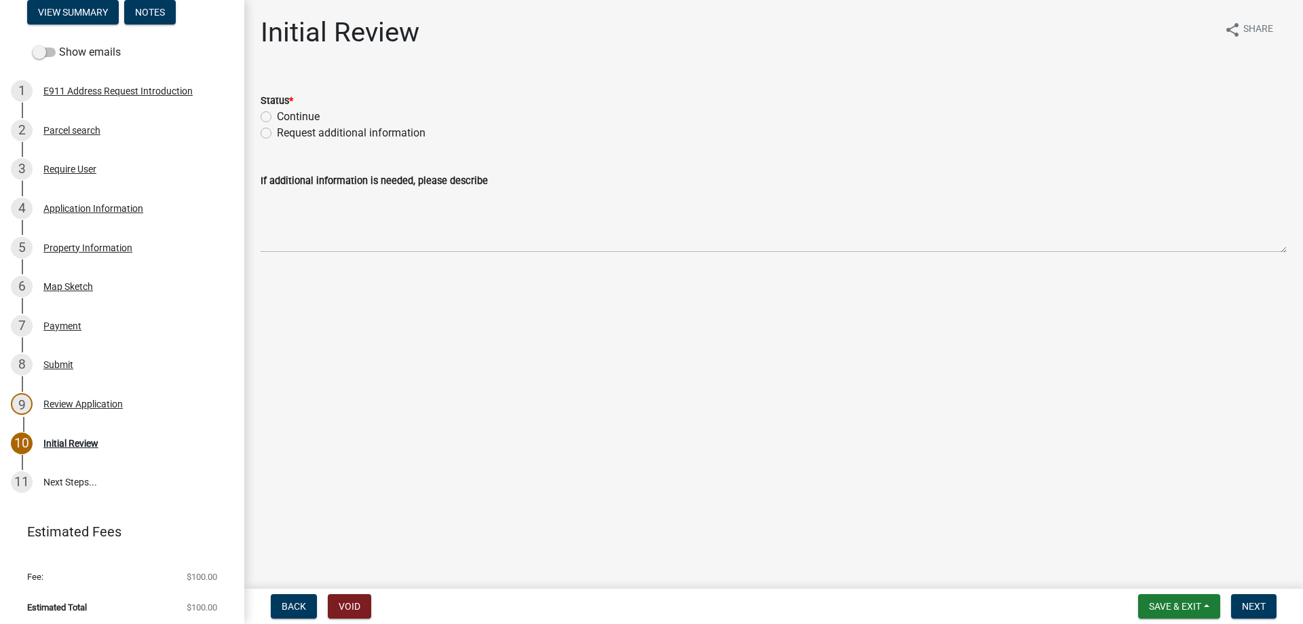
click at [300, 109] on label "Continue" at bounding box center [298, 117] width 43 height 16
click at [286, 109] on input "Continue" at bounding box center [281, 113] width 9 height 9
radio input "true"
click at [1275, 605] on button "Next" at bounding box center [1253, 606] width 45 height 24
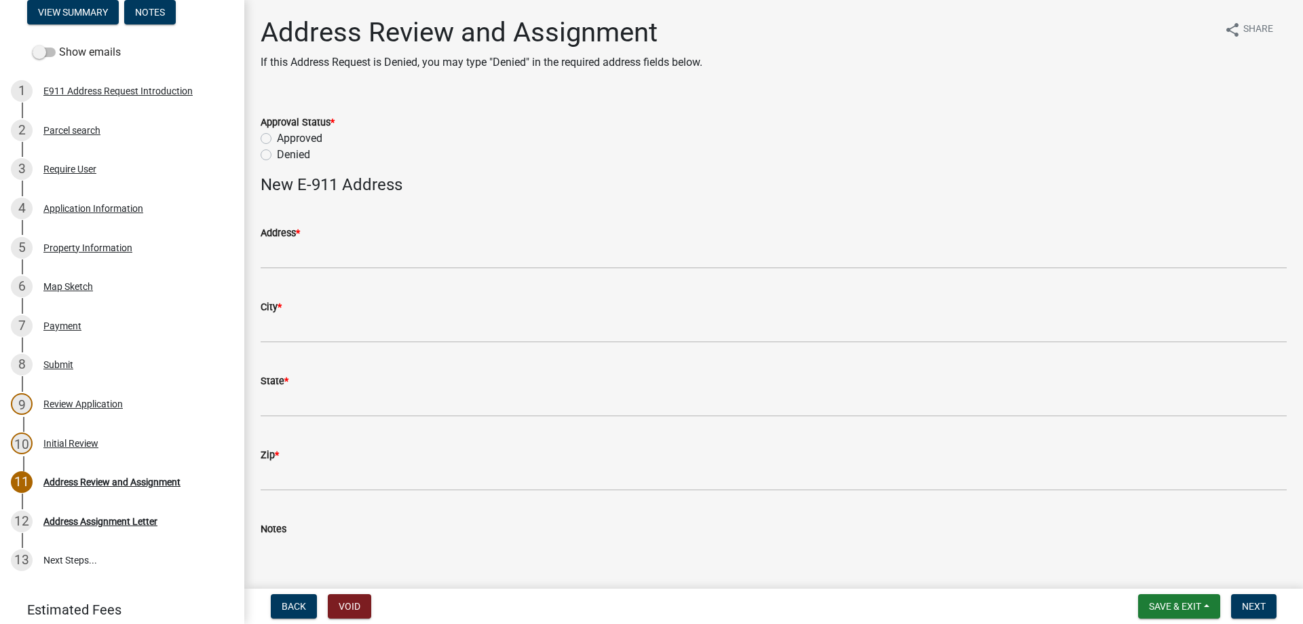
click at [306, 136] on label "Approved" at bounding box center [299, 138] width 45 height 16
click at [286, 136] on input "Approved" at bounding box center [281, 134] width 9 height 9
radio input "true"
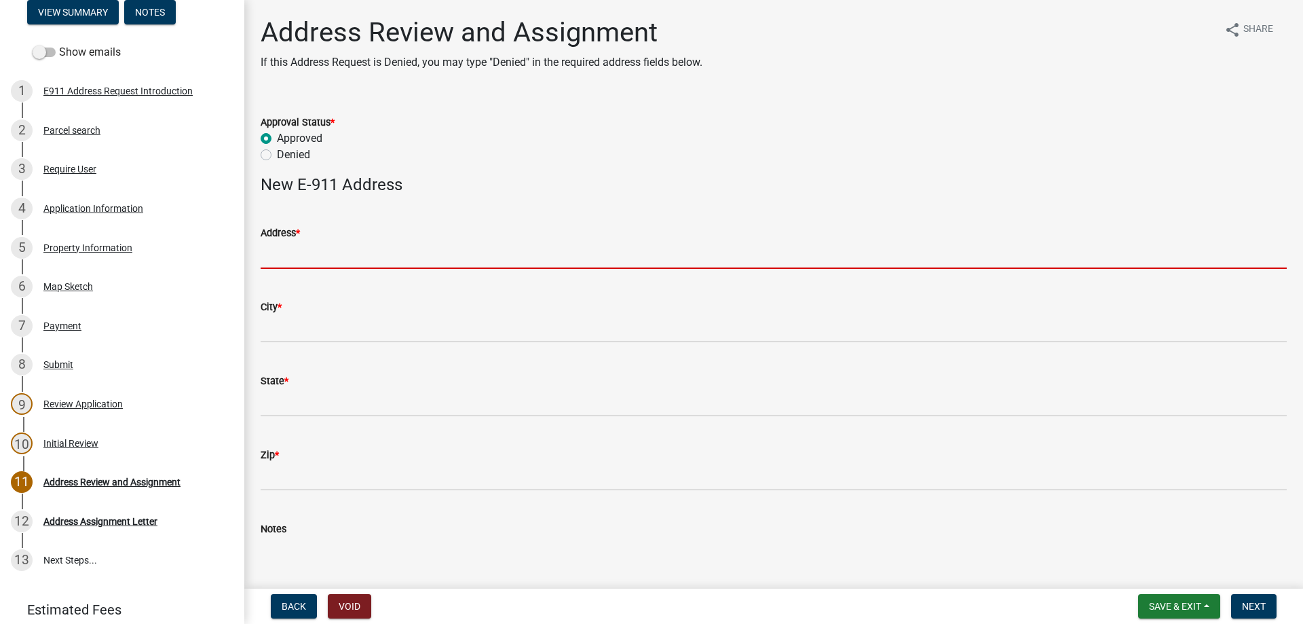
click at [289, 247] on input "Address *" at bounding box center [774, 255] width 1026 height 28
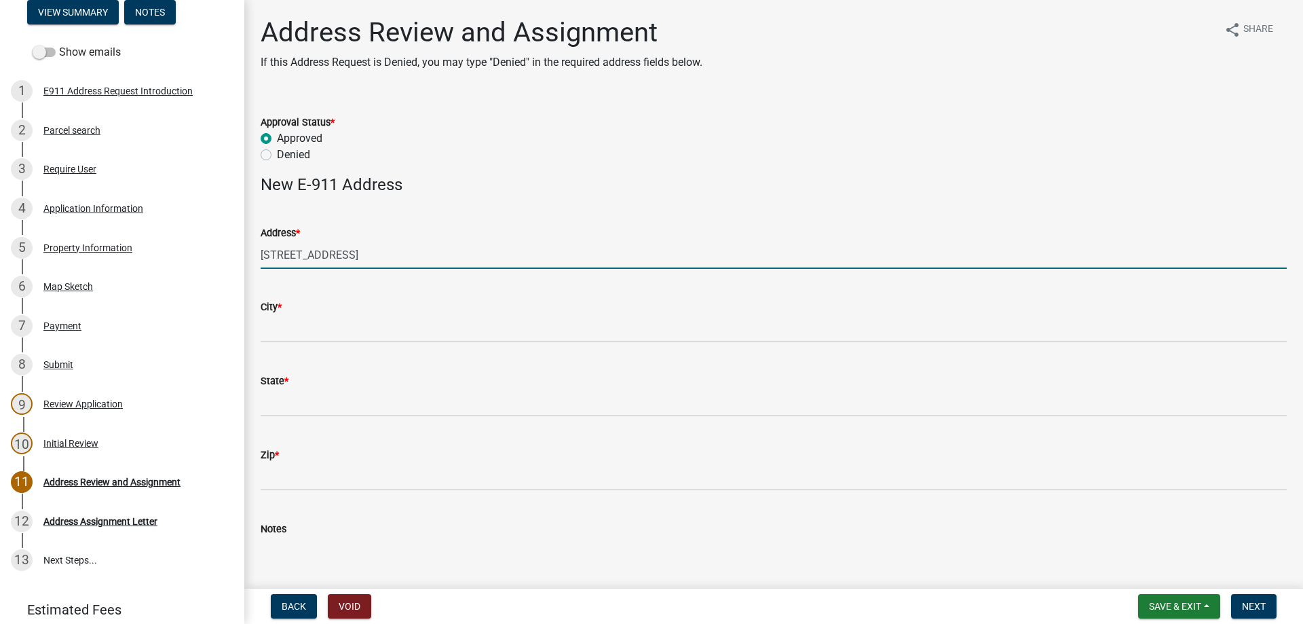
type input "[STREET_ADDRESS]"
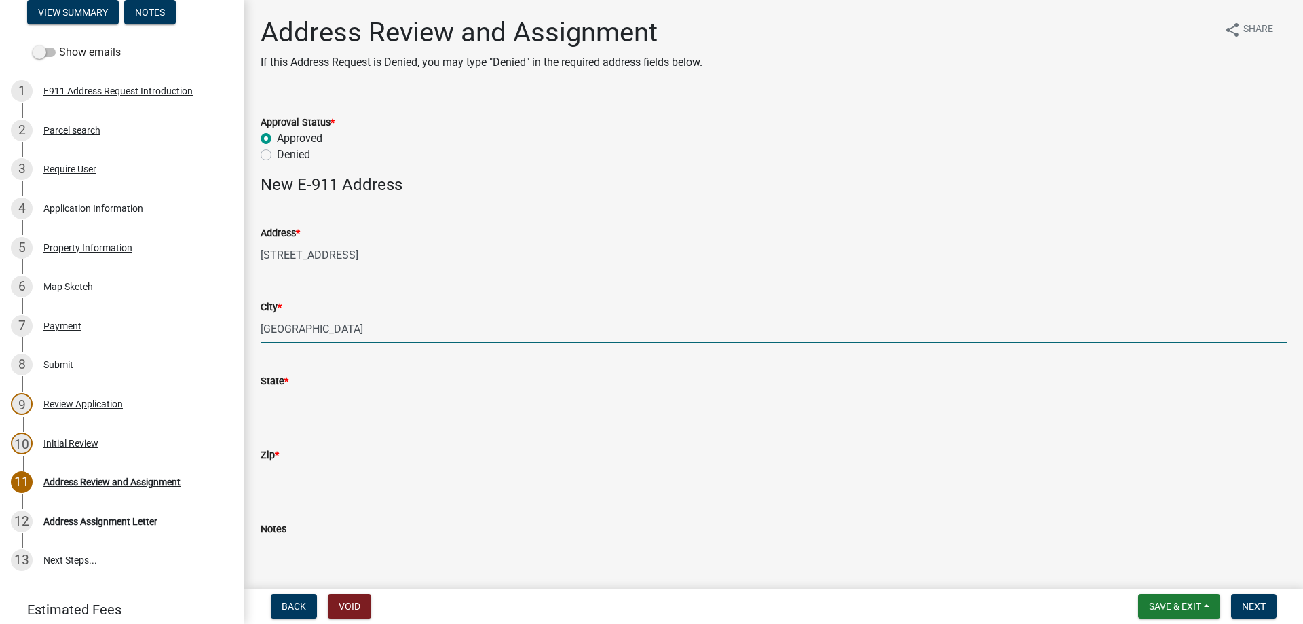
type input "[GEOGRAPHIC_DATA]"
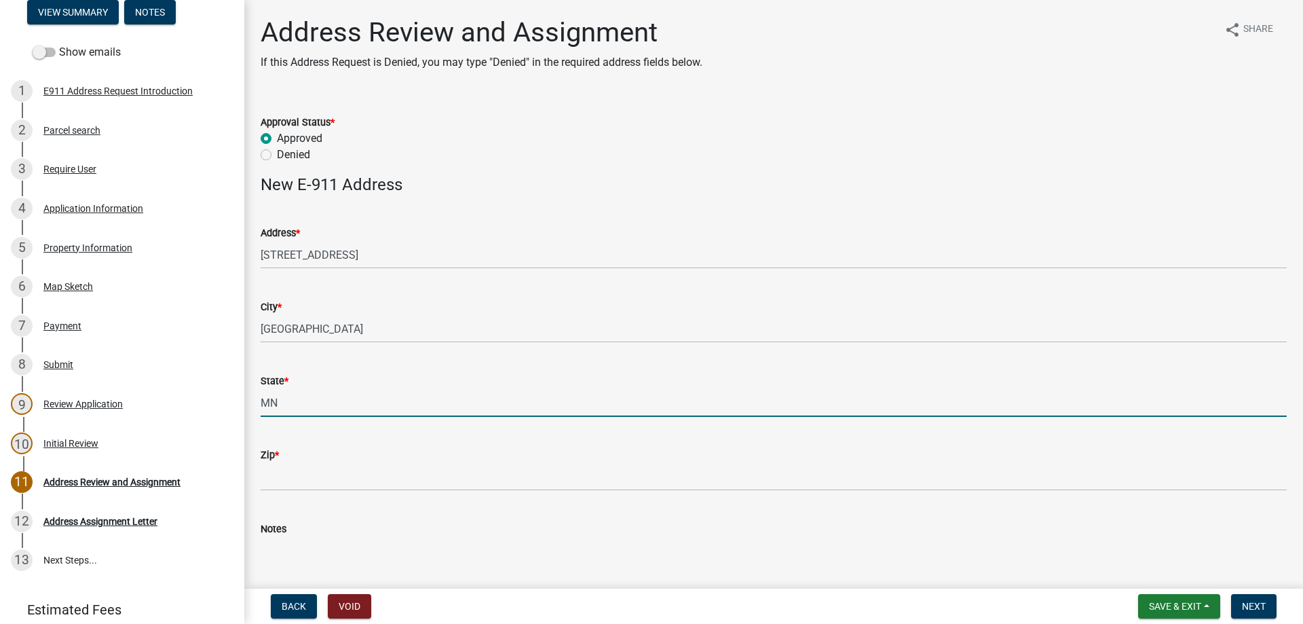
type input "MN"
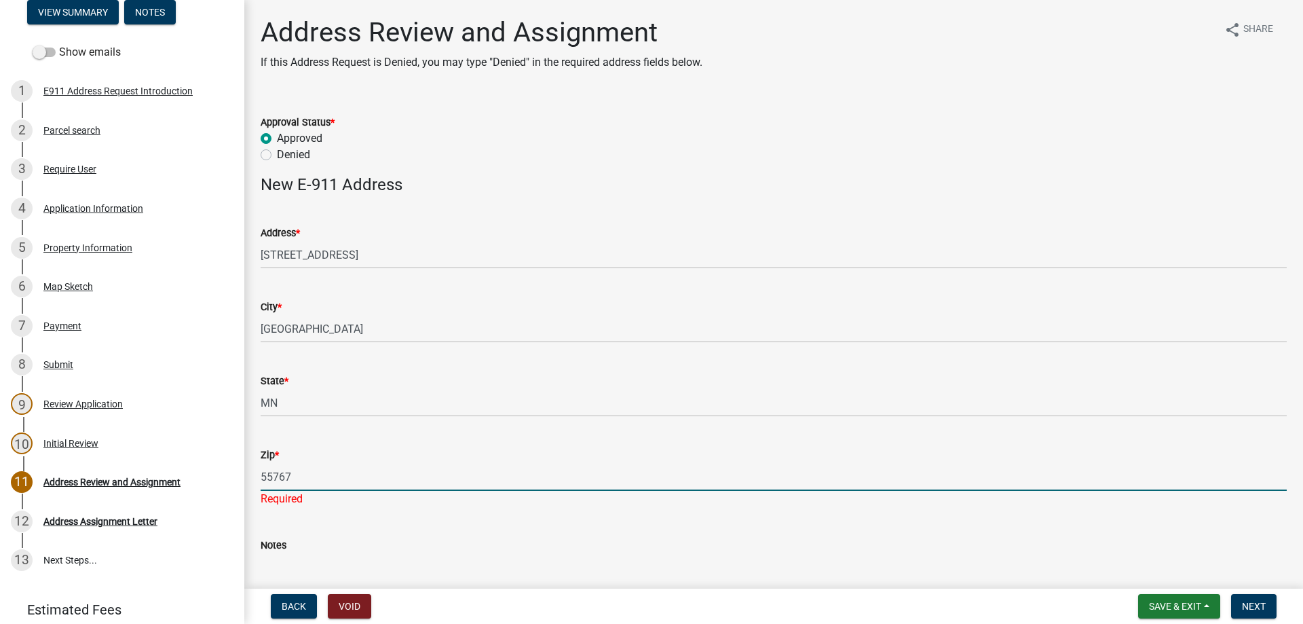
type input "55767"
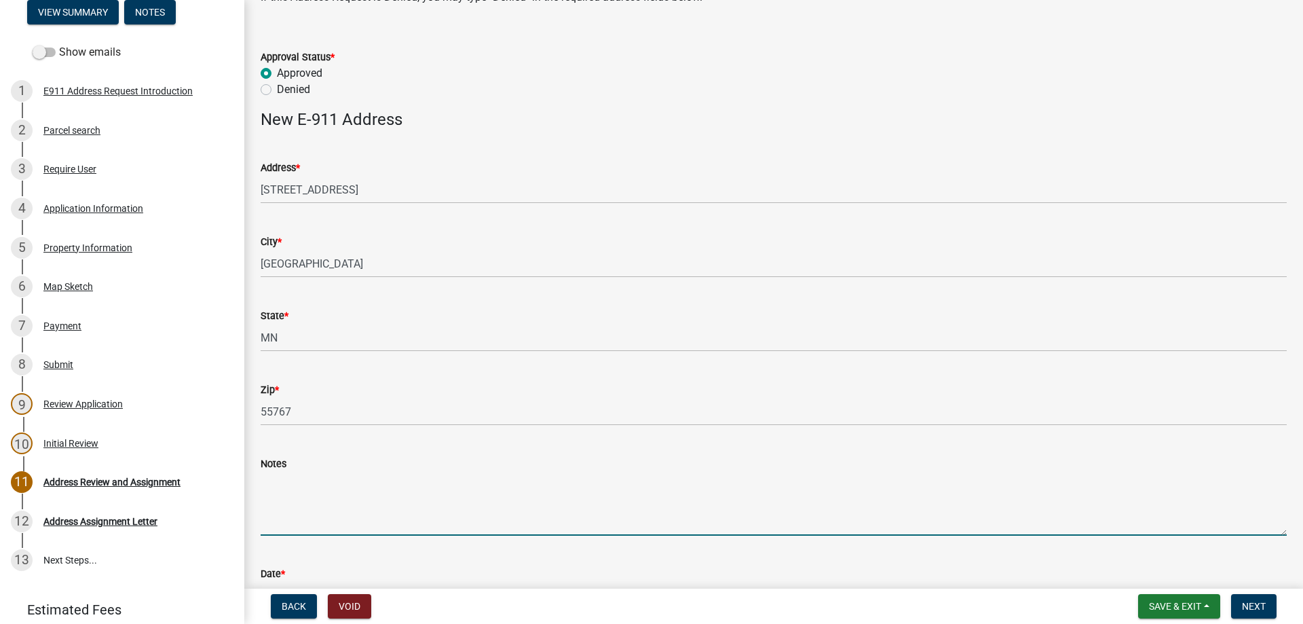
scroll to position [231, 0]
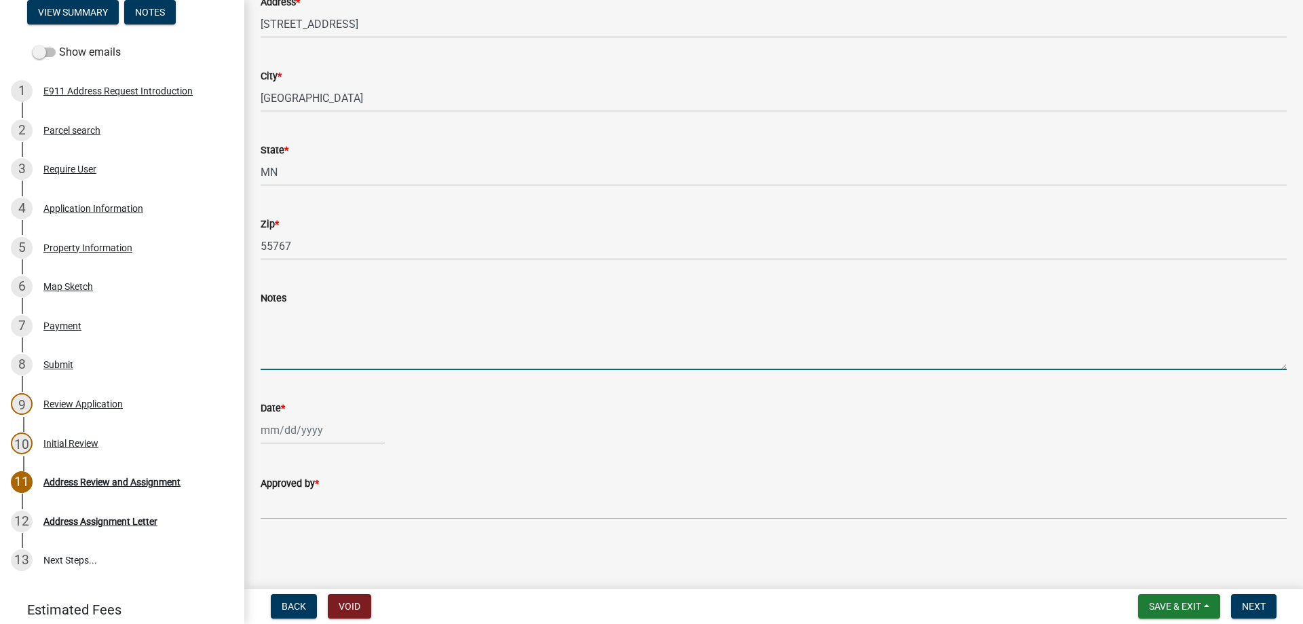
select select "8"
select select "2025"
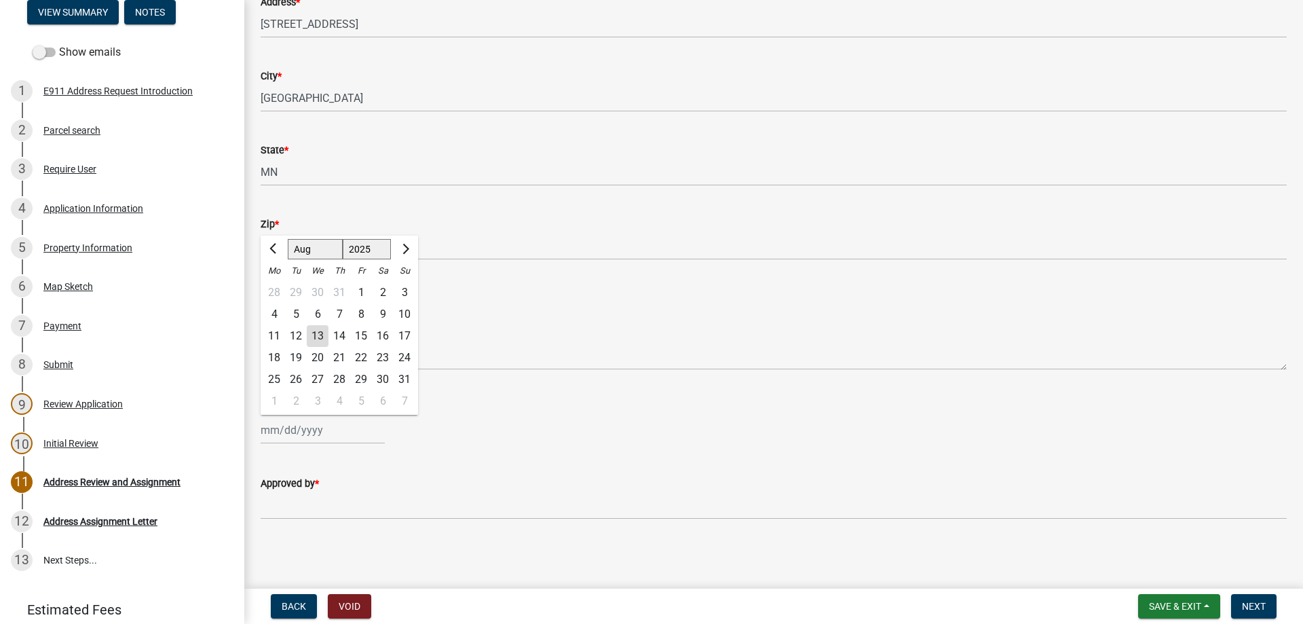
drag, startPoint x: 272, startPoint y: 424, endPoint x: 273, endPoint y: 414, distance: 9.6
click at [272, 424] on div "[PERSON_NAME] Feb Mar Apr [PERSON_NAME][DATE] Oct Nov [DATE] 1526 1527 1528 152…" at bounding box center [323, 430] width 124 height 28
click at [320, 337] on div "13" at bounding box center [318, 336] width 22 height 22
type input "[DATE]"
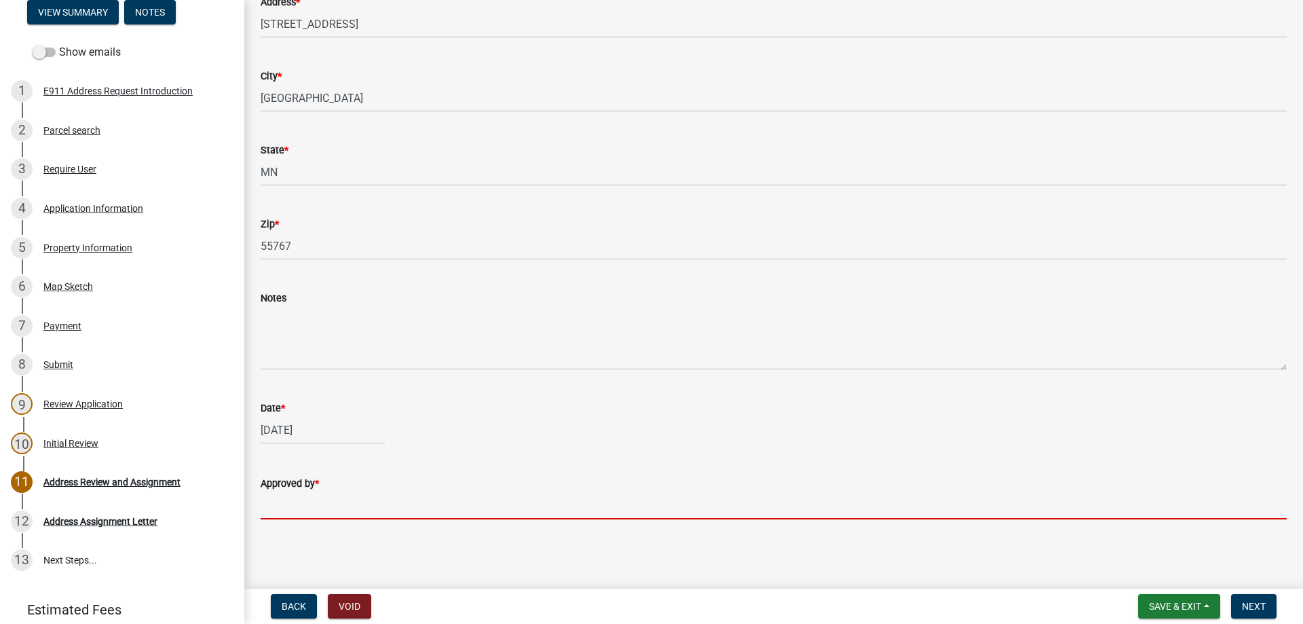
click at [305, 506] on input "Approved by *" at bounding box center [774, 505] width 1026 height 28
type input "[PERSON_NAME]"
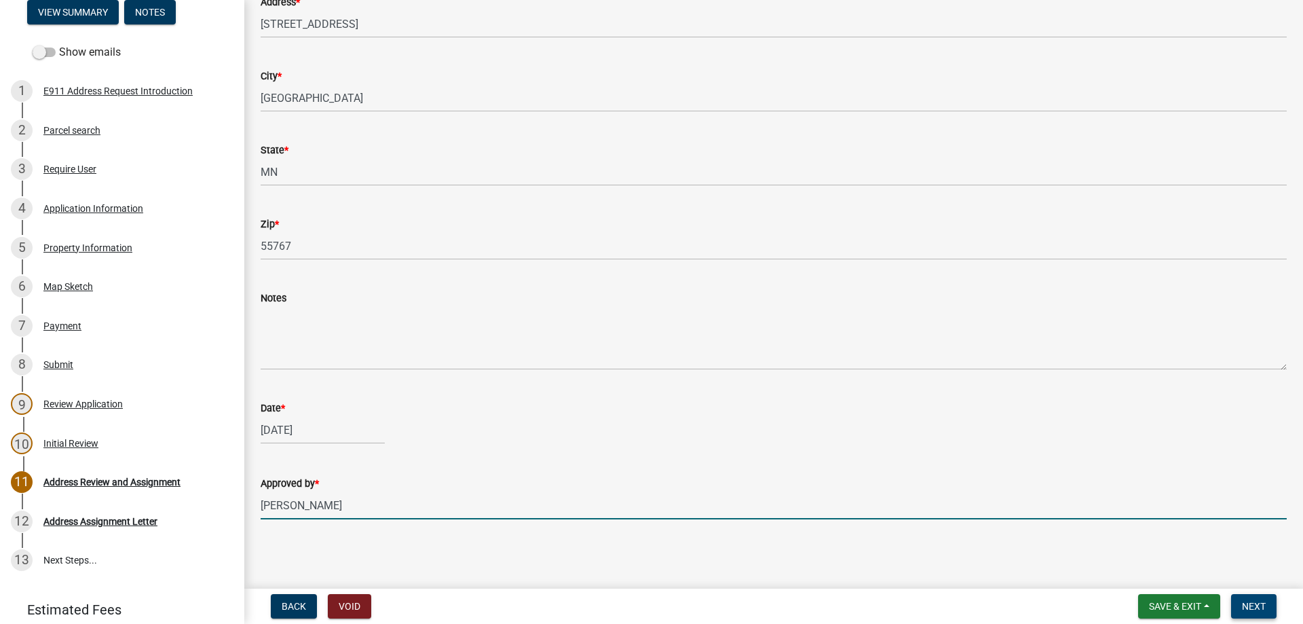
click at [1262, 607] on span "Next" at bounding box center [1254, 606] width 24 height 11
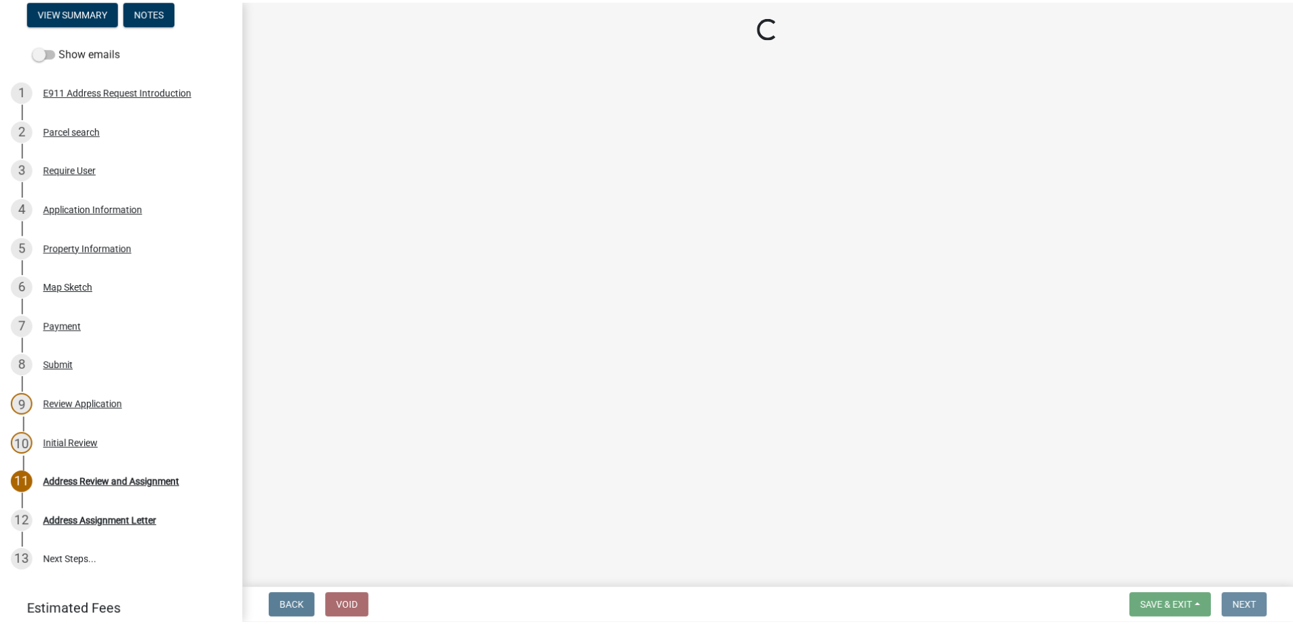
scroll to position [0, 0]
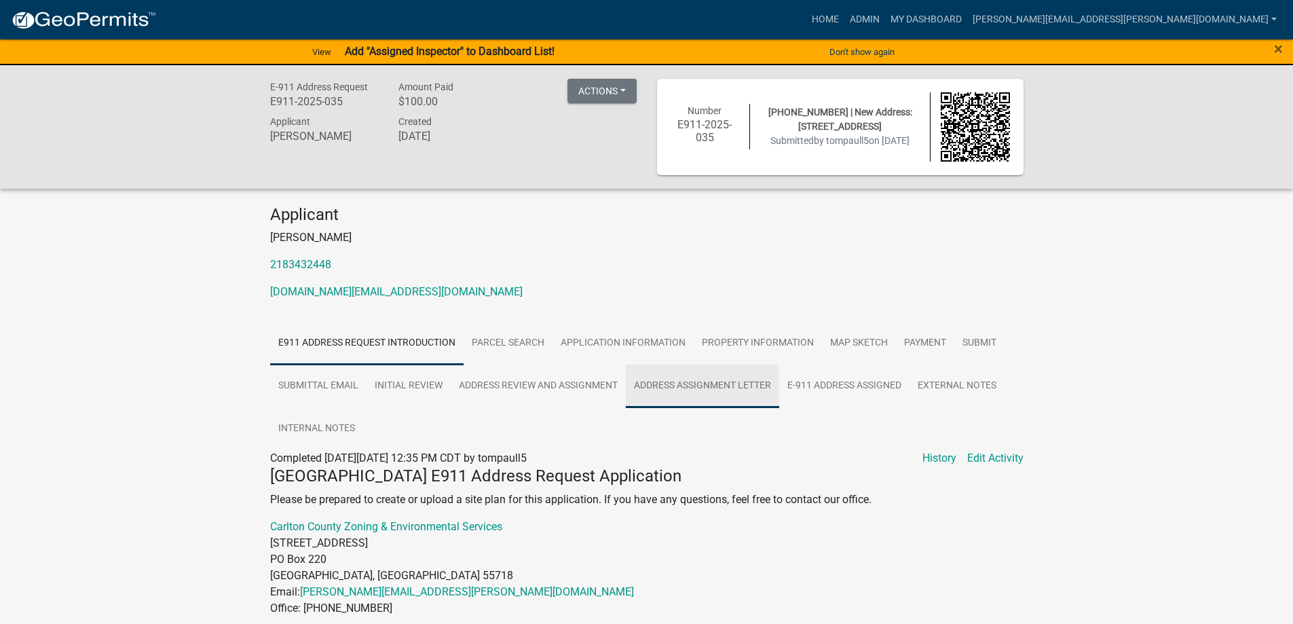
click at [741, 383] on link "Address Assignment Letter" at bounding box center [702, 386] width 153 height 43
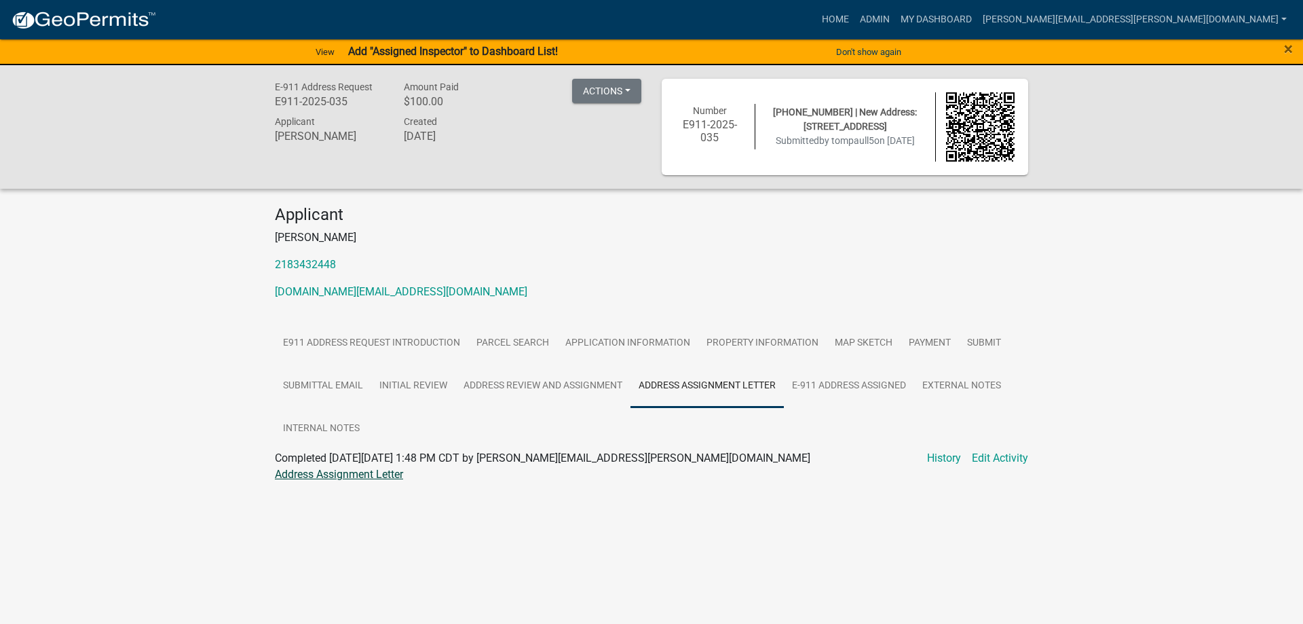
click at [305, 476] on link "Address Assignment Letter" at bounding box center [339, 474] width 128 height 13
drag, startPoint x: 603, startPoint y: 343, endPoint x: 582, endPoint y: 349, distance: 21.1
click at [603, 344] on link "Application Information" at bounding box center [627, 343] width 141 height 43
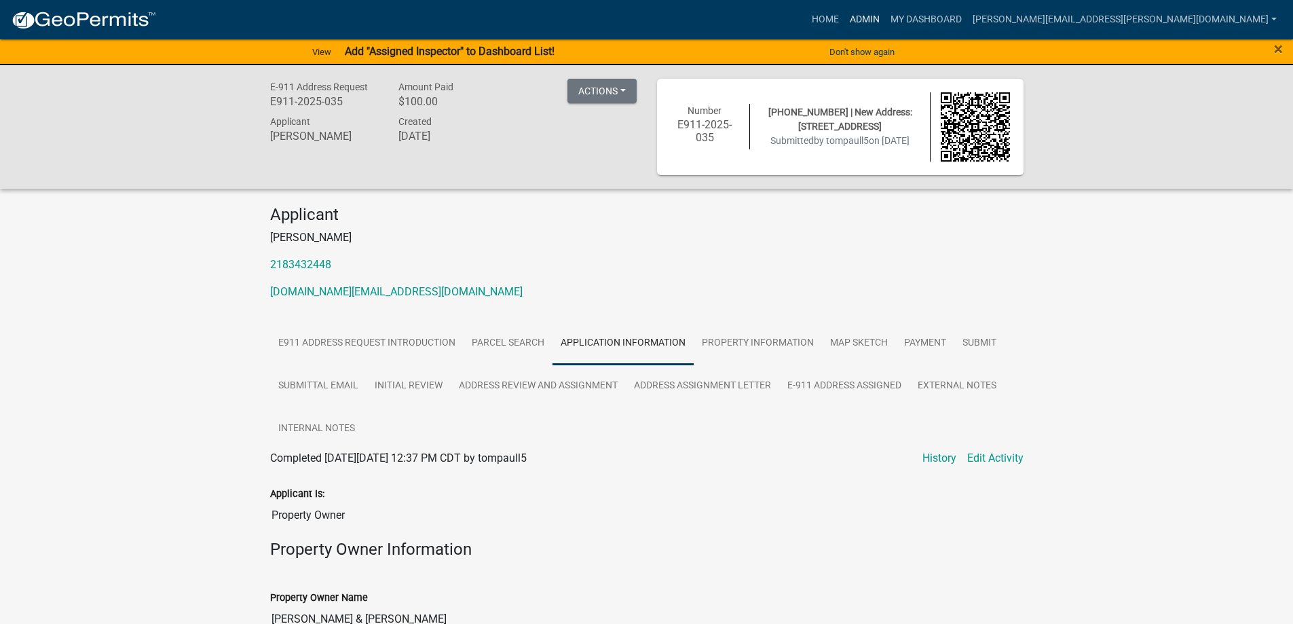
click at [885, 17] on link "Admin" at bounding box center [864, 20] width 41 height 26
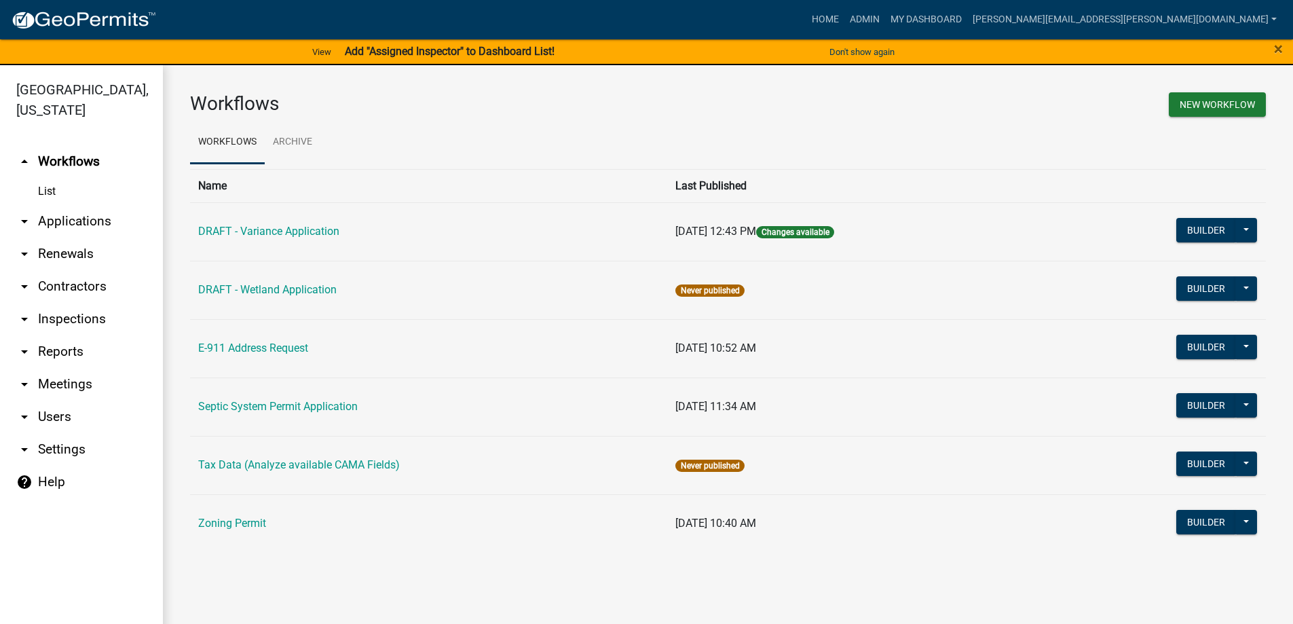
click at [71, 215] on link "arrow_drop_down Applications" at bounding box center [81, 221] width 163 height 33
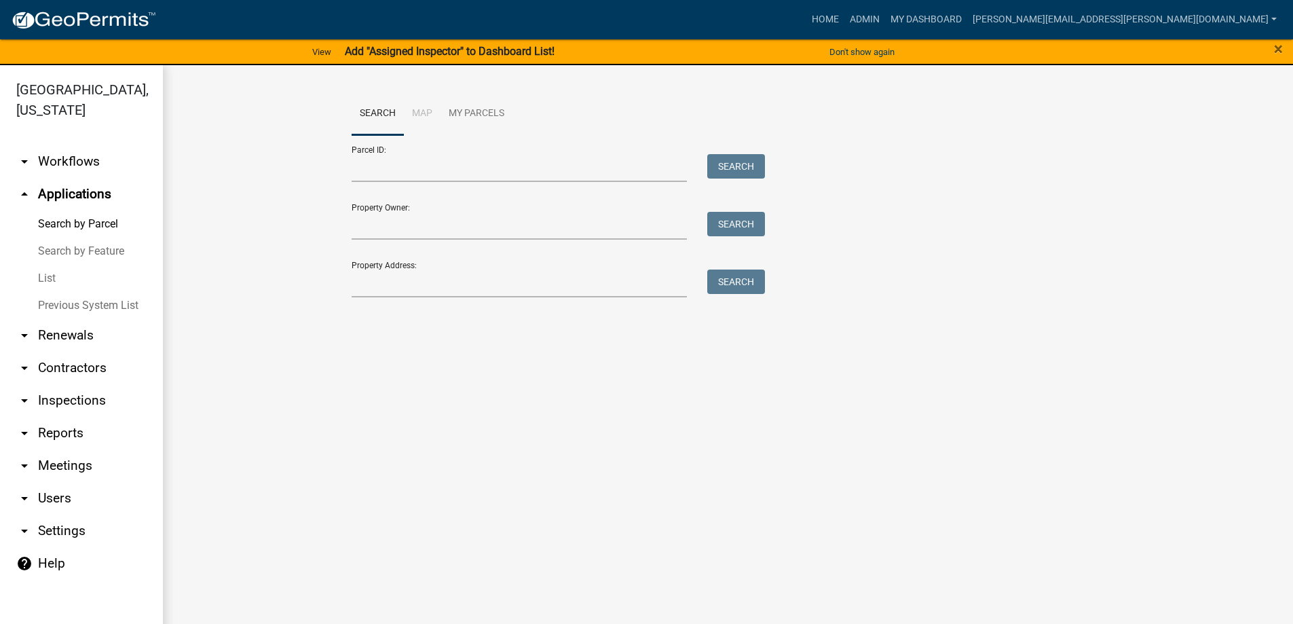
click at [69, 280] on link "List" at bounding box center [81, 278] width 163 height 27
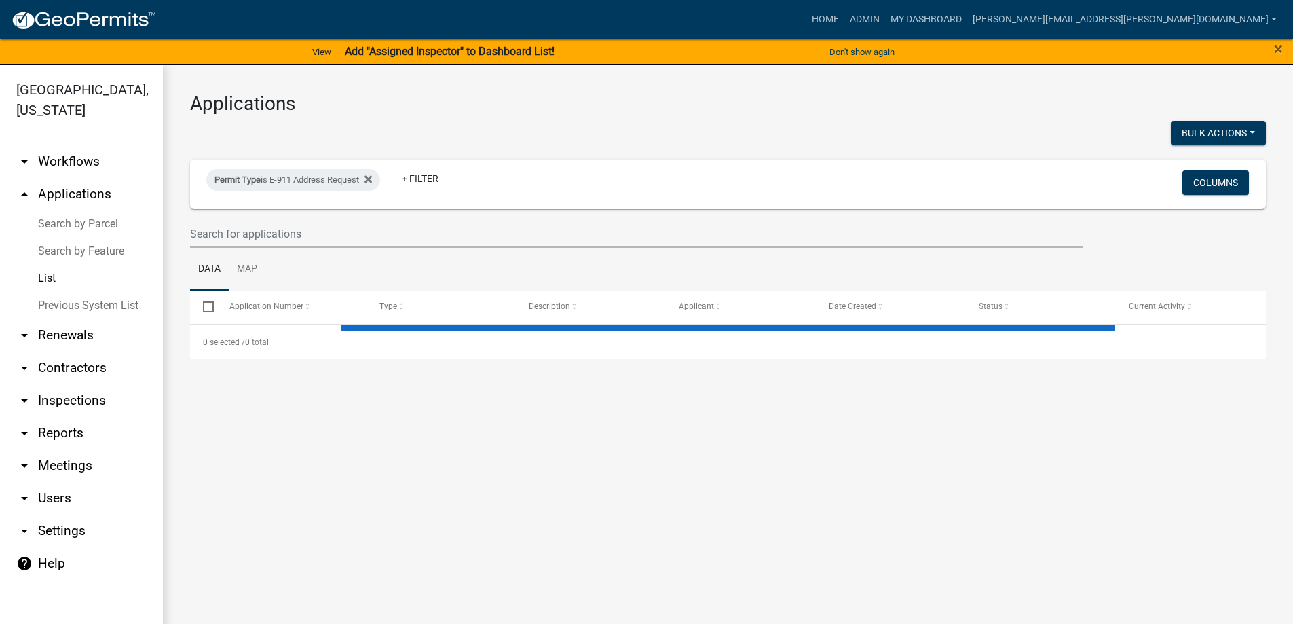
select select "3: 100"
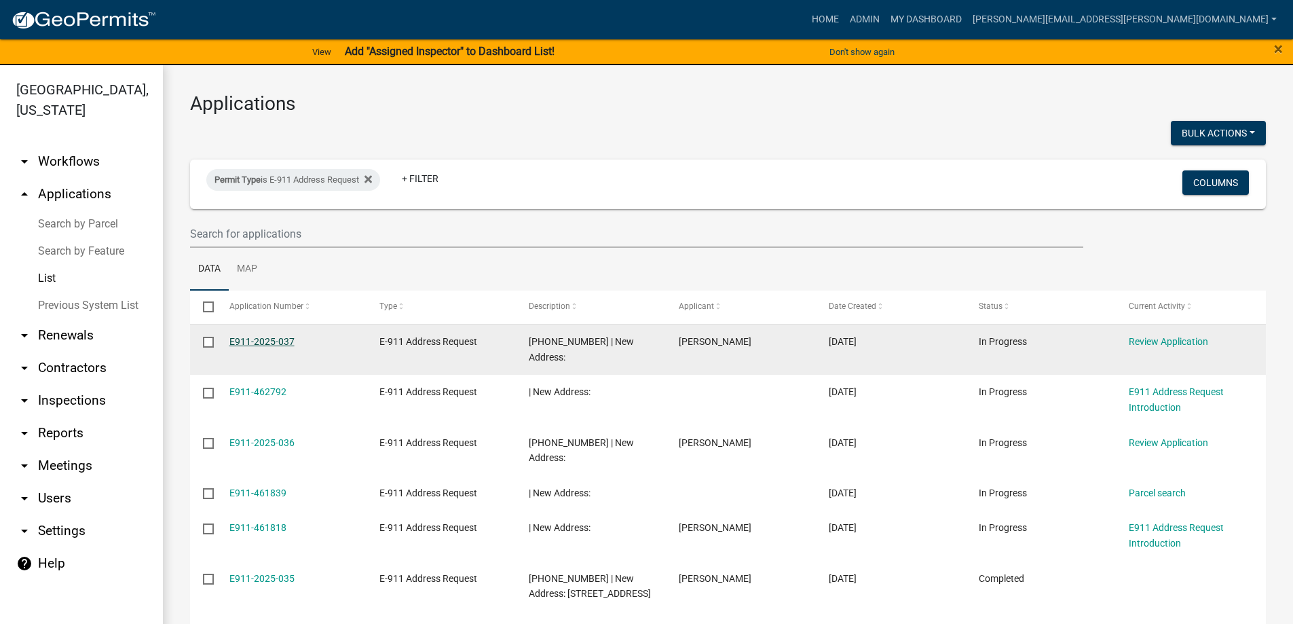
click at [290, 341] on link "E911-2025-037" at bounding box center [261, 341] width 65 height 11
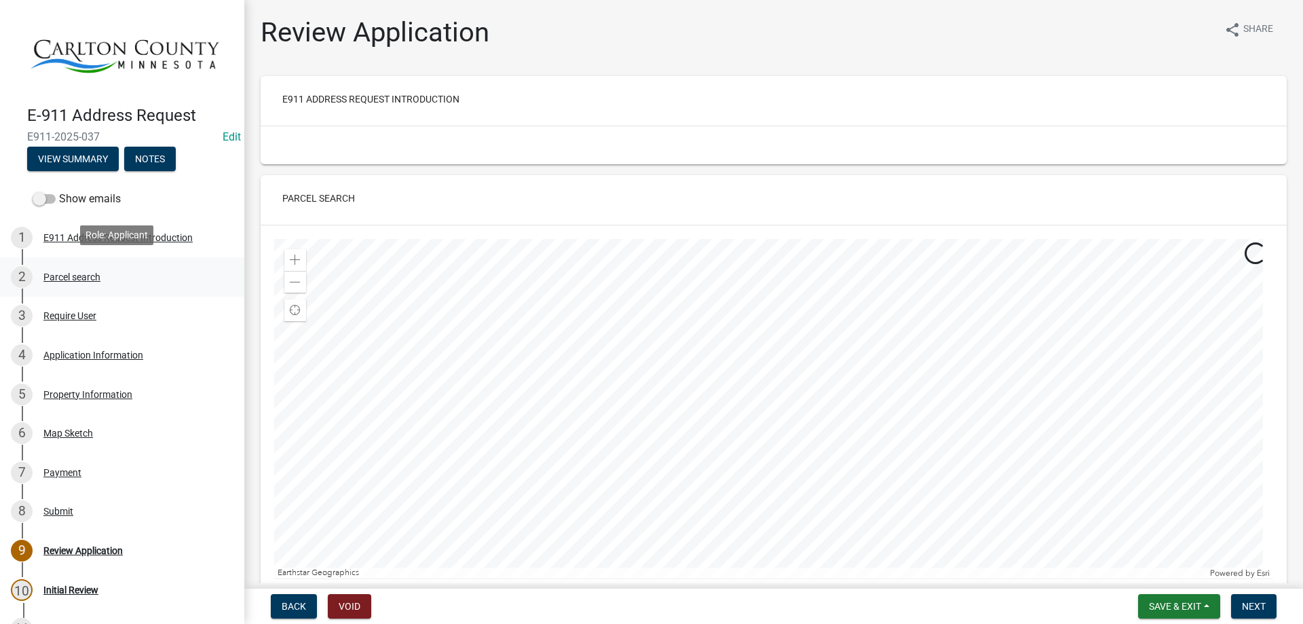
click at [73, 278] on div "Parcel search" at bounding box center [71, 277] width 57 height 10
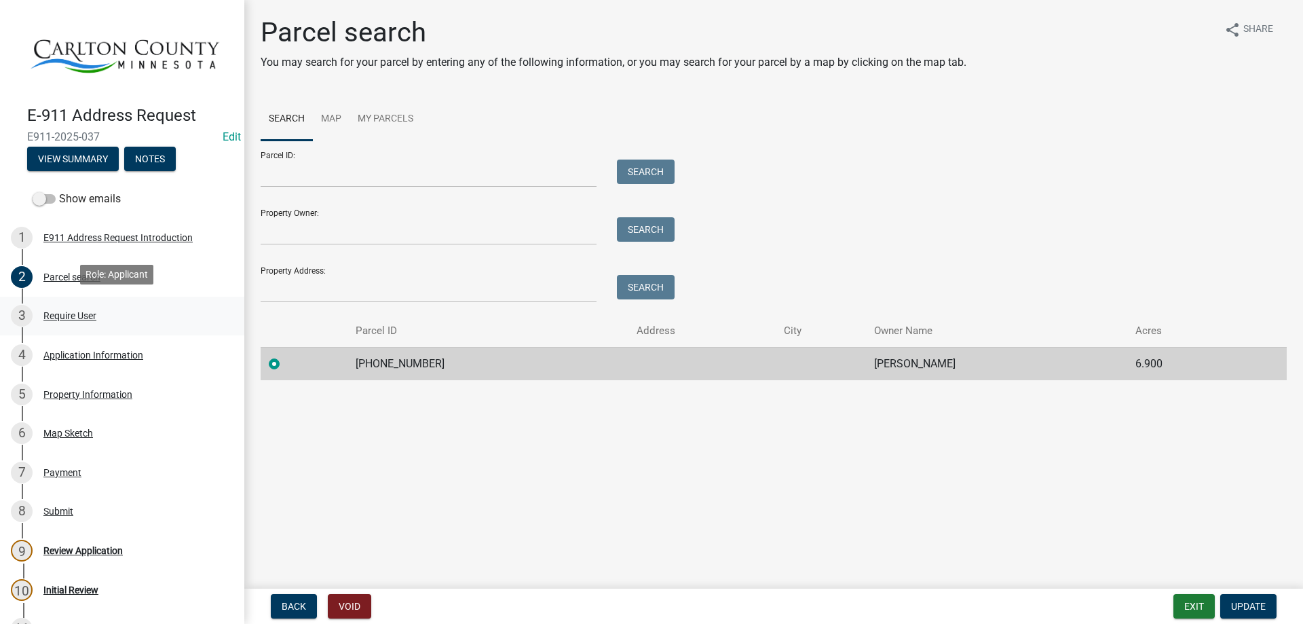
click at [66, 314] on div "Require User" at bounding box center [69, 316] width 53 height 10
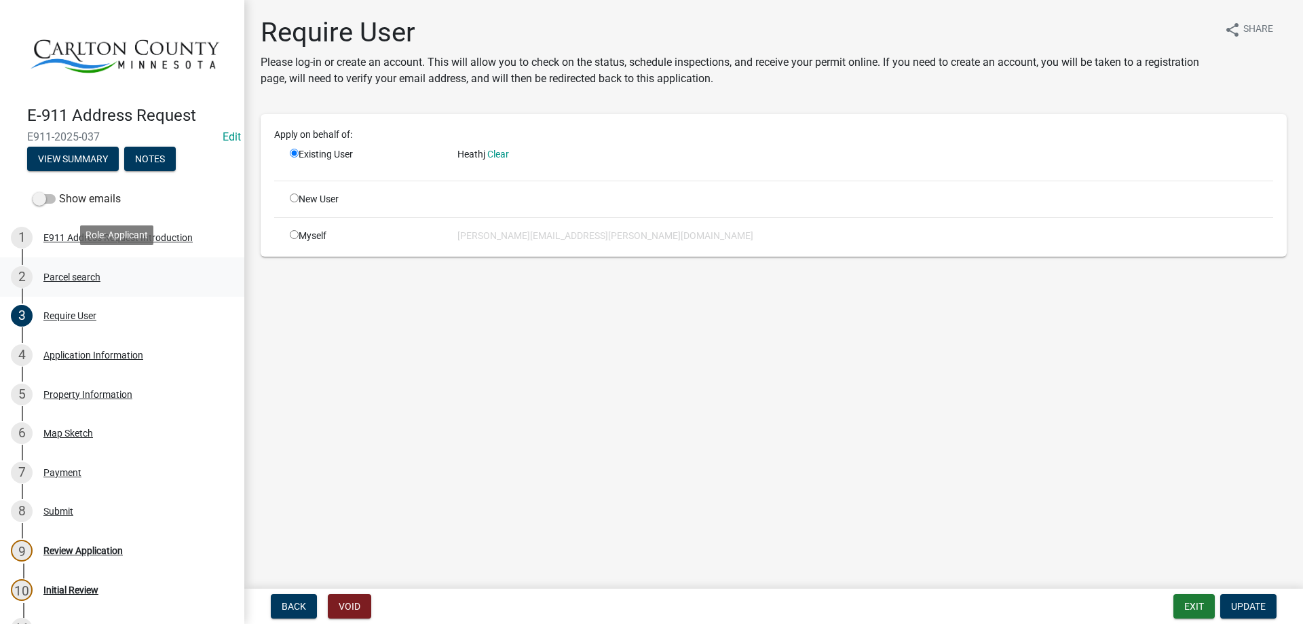
click at [78, 274] on div "Parcel search" at bounding box center [71, 277] width 57 height 10
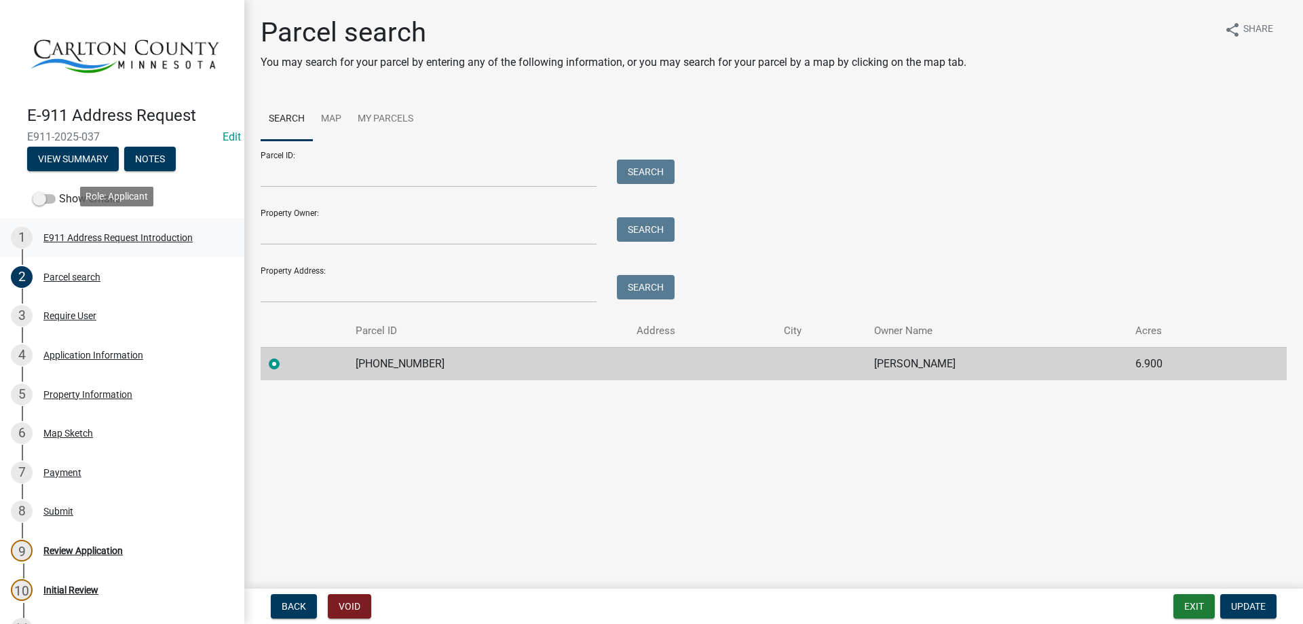
click at [133, 233] on div "E911 Address Request Introduction" at bounding box center [117, 238] width 149 height 10
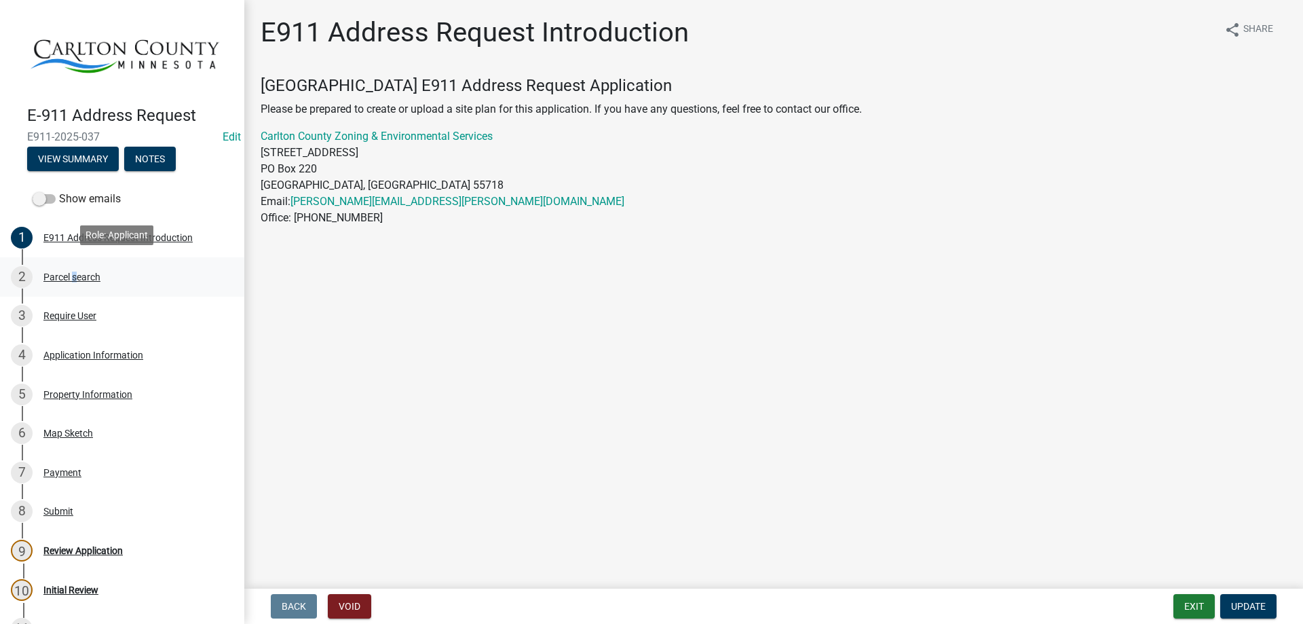
click at [71, 272] on div "Parcel search" at bounding box center [71, 277] width 57 height 10
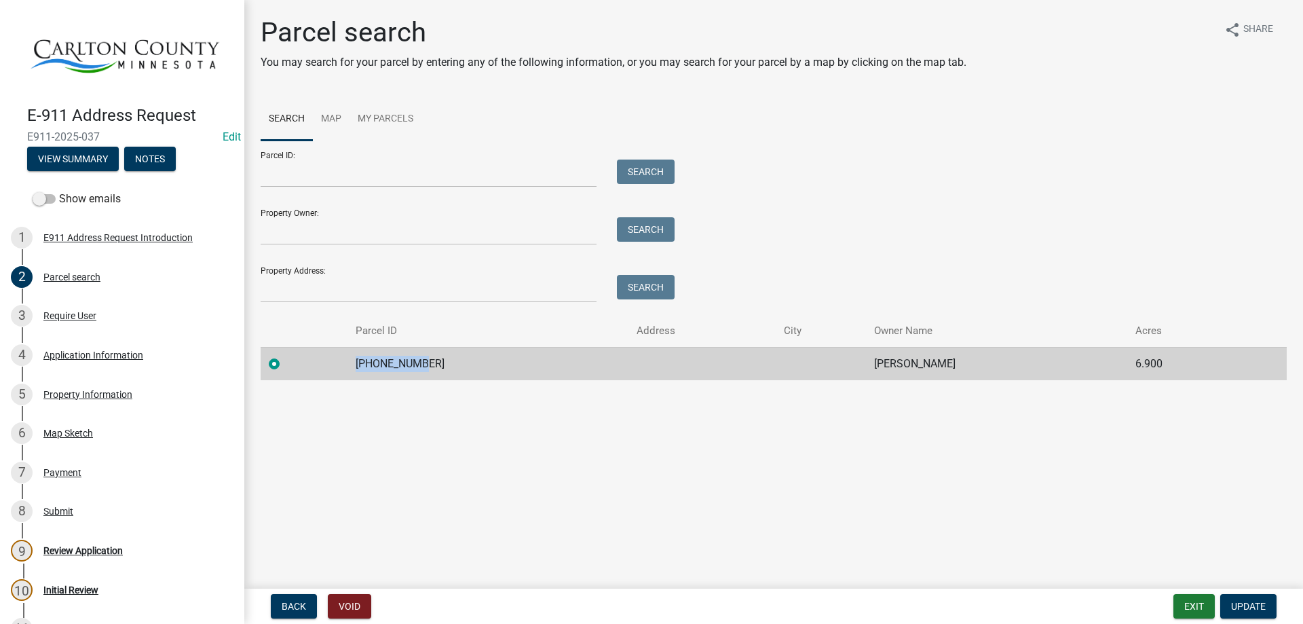
drag, startPoint x: 431, startPoint y: 354, endPoint x: 344, endPoint y: 365, distance: 87.6
click at [344, 365] on tr "[PHONE_NUMBER] [PERSON_NAME] 6.900" at bounding box center [774, 363] width 1026 height 33
copy td "[PHONE_NUMBER]"
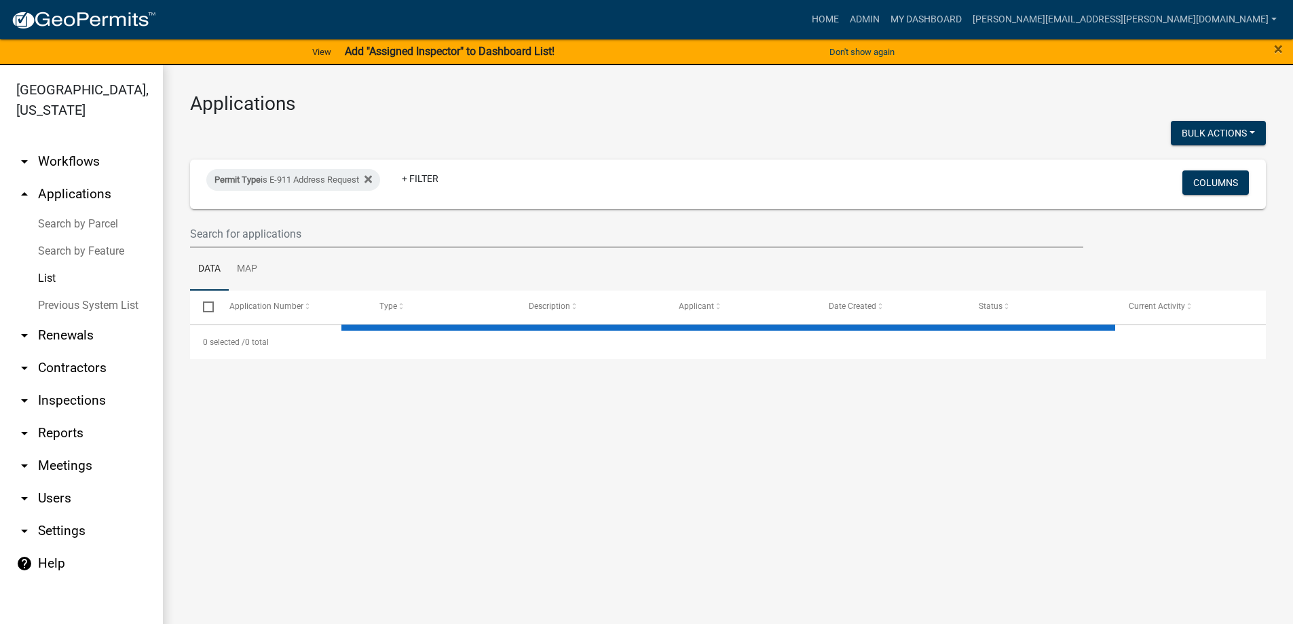
select select "3: 100"
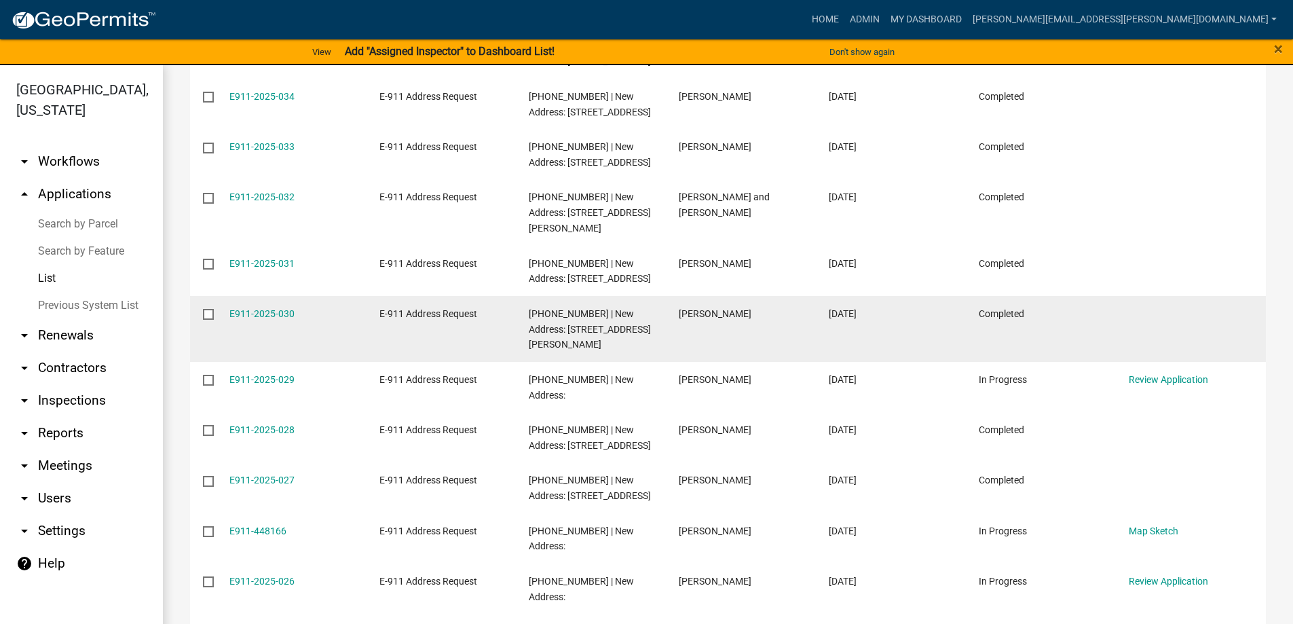
scroll to position [611, 0]
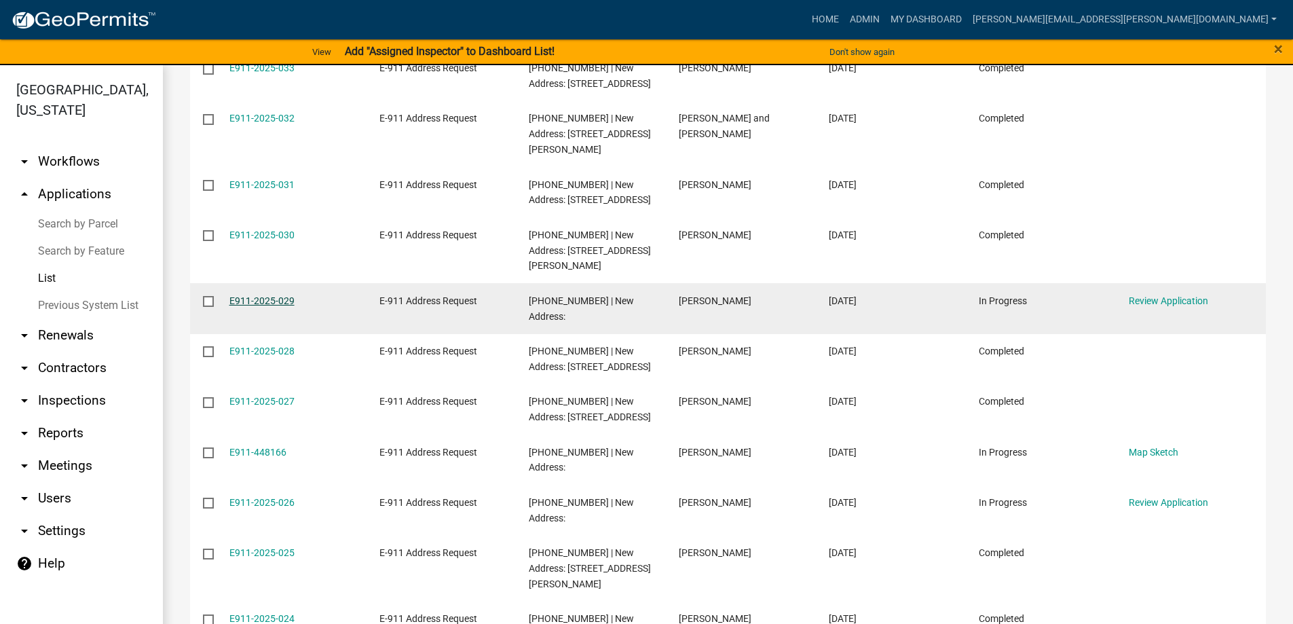
click at [239, 295] on link "E911-2025-029" at bounding box center [261, 300] width 65 height 11
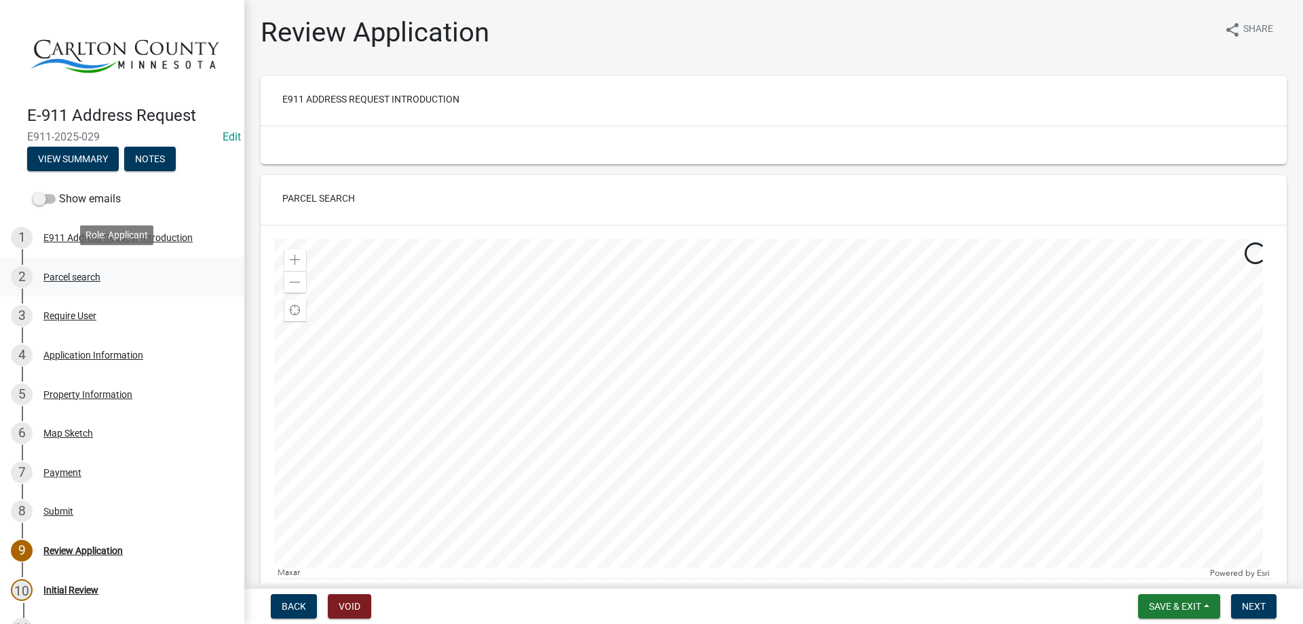
click at [80, 266] on div "2 Parcel search" at bounding box center [117, 277] width 212 height 22
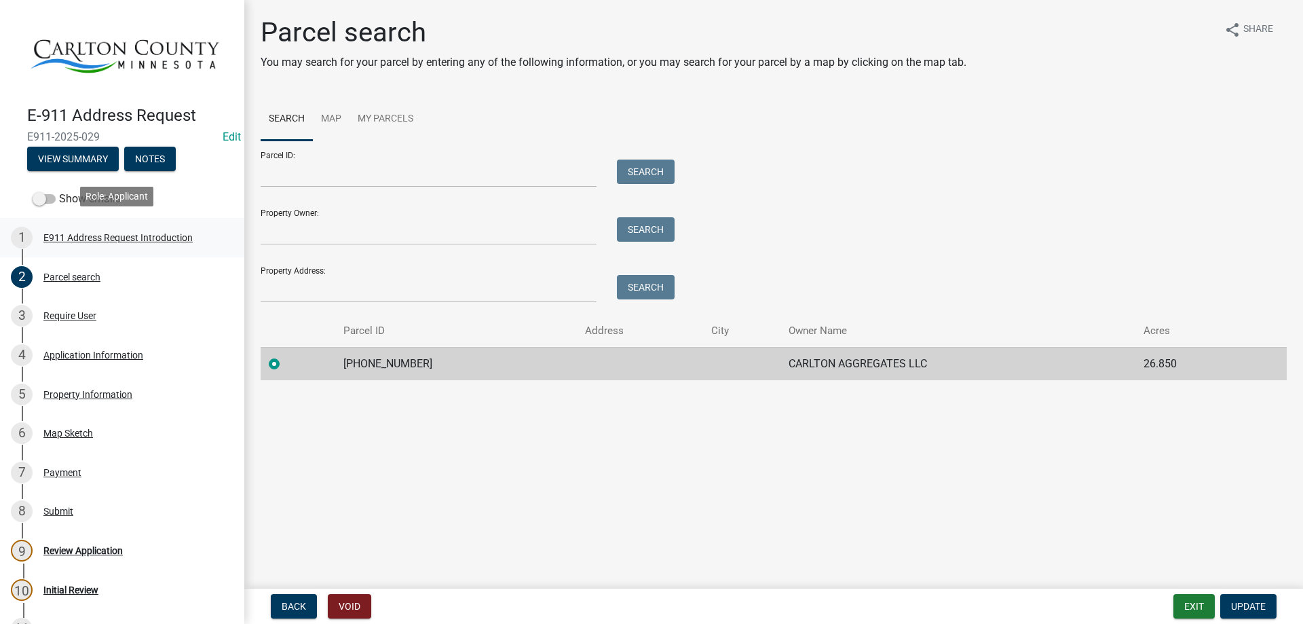
click at [94, 233] on div "E911 Address Request Introduction" at bounding box center [117, 238] width 149 height 10
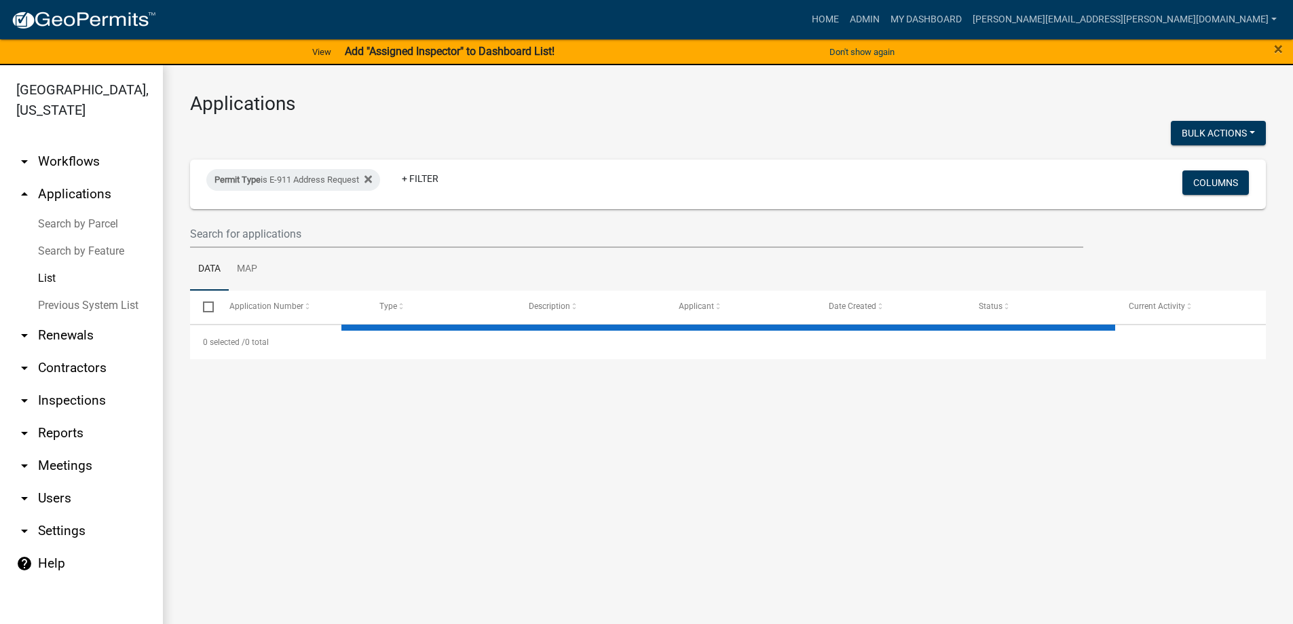
select select "3: 100"
